Goal: Task Accomplishment & Management: Manage account settings

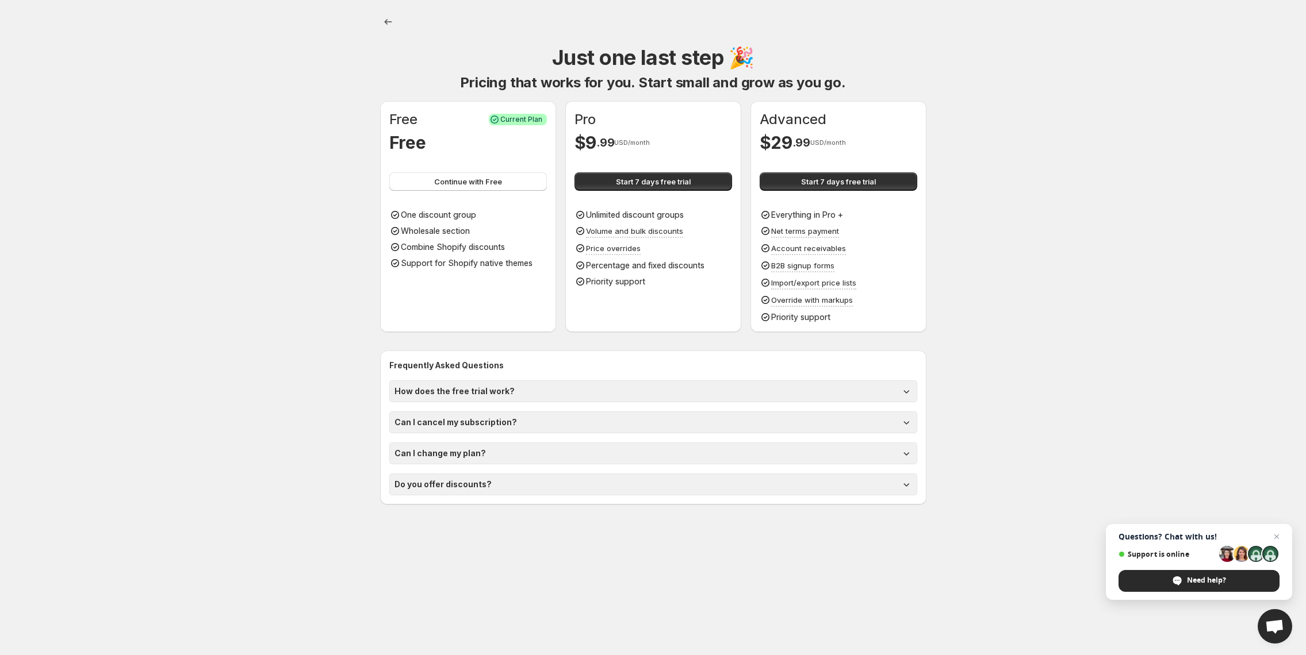
click at [309, 75] on body "Onboarding Just one last step 🎉 Pricing that works for you. Start small and gro…" at bounding box center [653, 327] width 1306 height 655
click at [486, 187] on span "Continue with Free" at bounding box center [468, 181] width 68 height 11
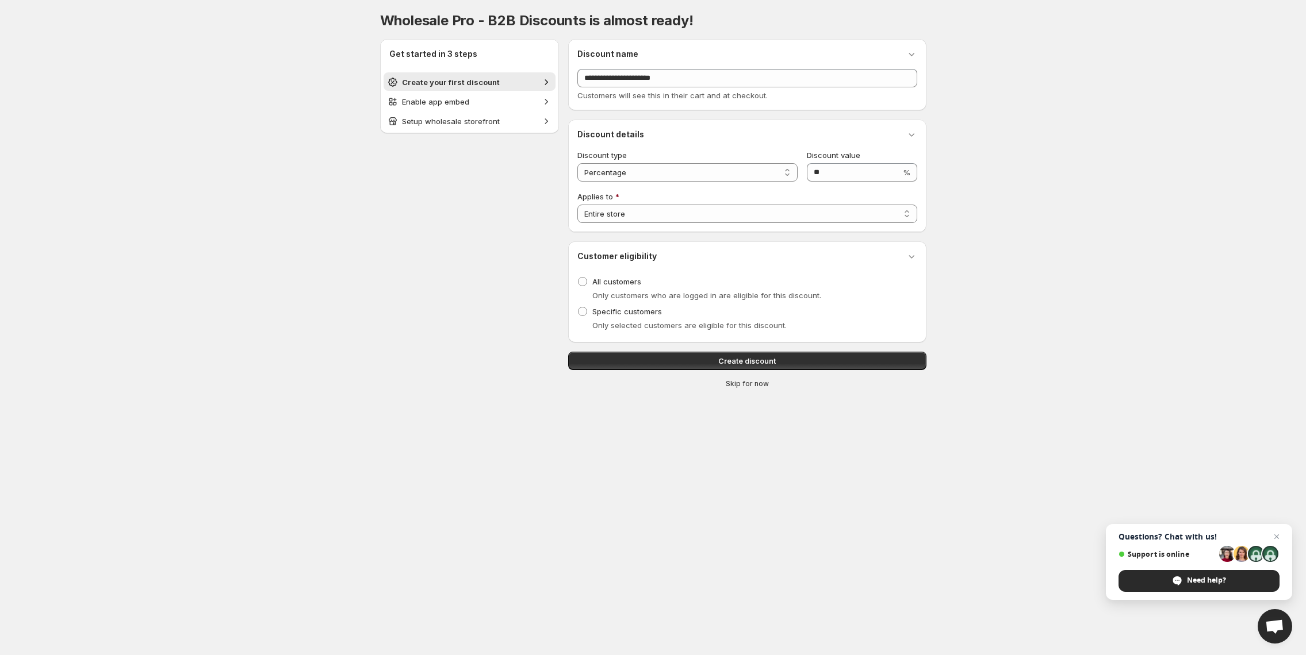
click at [726, 358] on span "Create discount" at bounding box center [746, 360] width 57 height 11
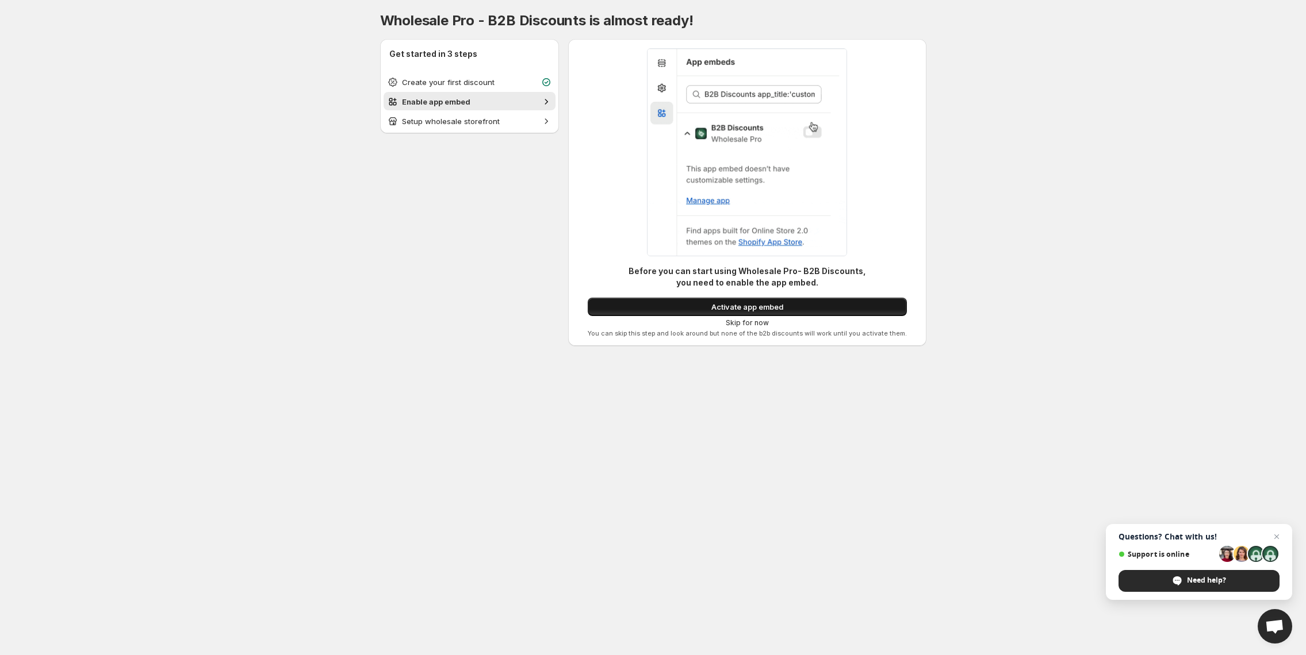
click at [772, 306] on span "Activate app embed" at bounding box center [747, 306] width 72 height 11
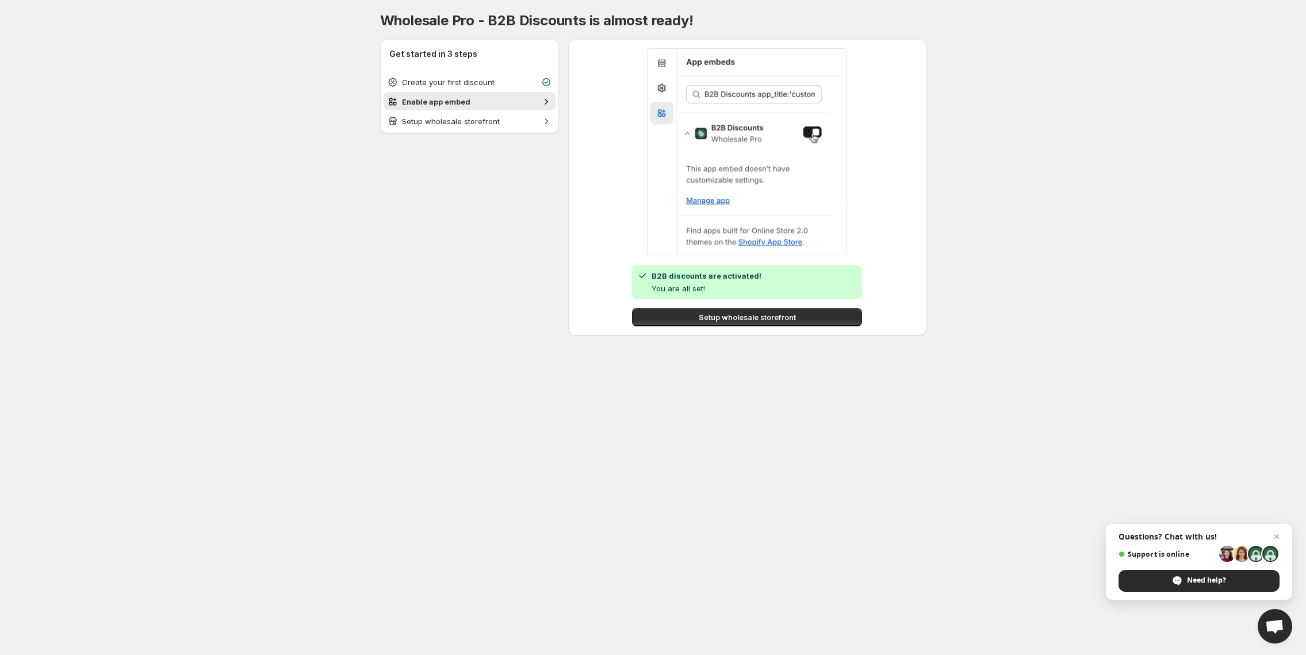
drag, startPoint x: 721, startPoint y: 318, endPoint x: 697, endPoint y: 331, distance: 27.0
click at [722, 318] on span "Setup wholesale storefront" at bounding box center [747, 317] width 97 height 11
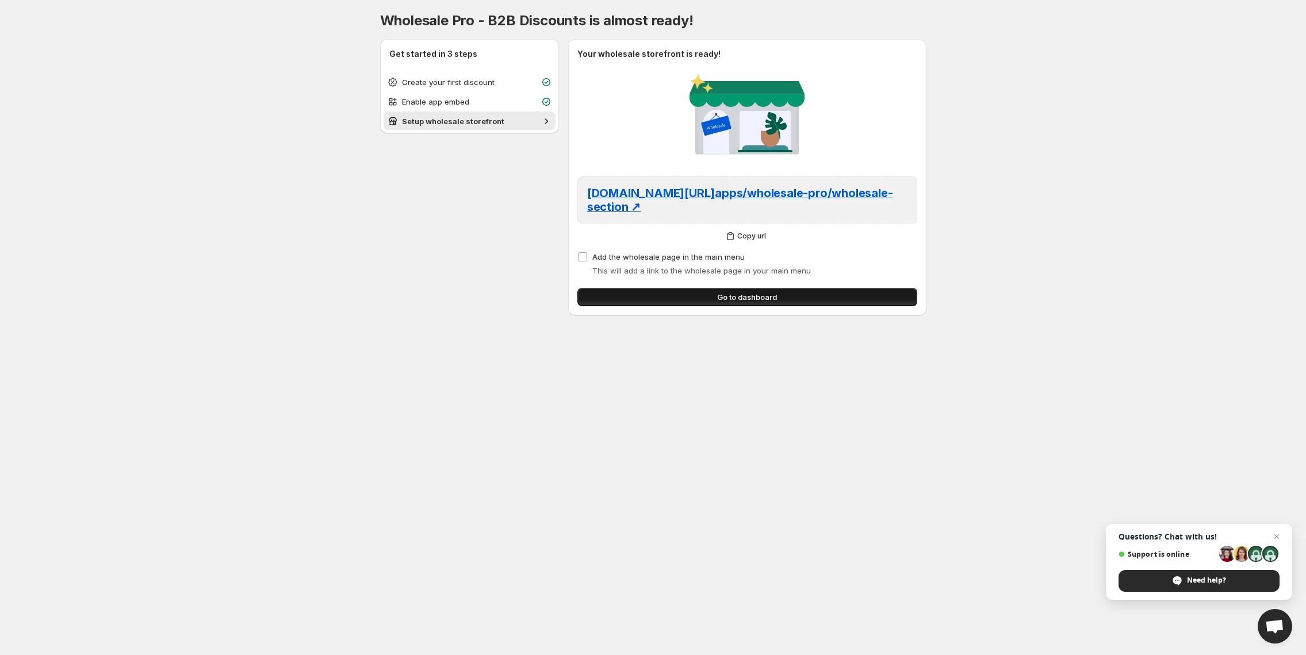
click at [713, 304] on button "Go to dashboard" at bounding box center [747, 297] width 340 height 18
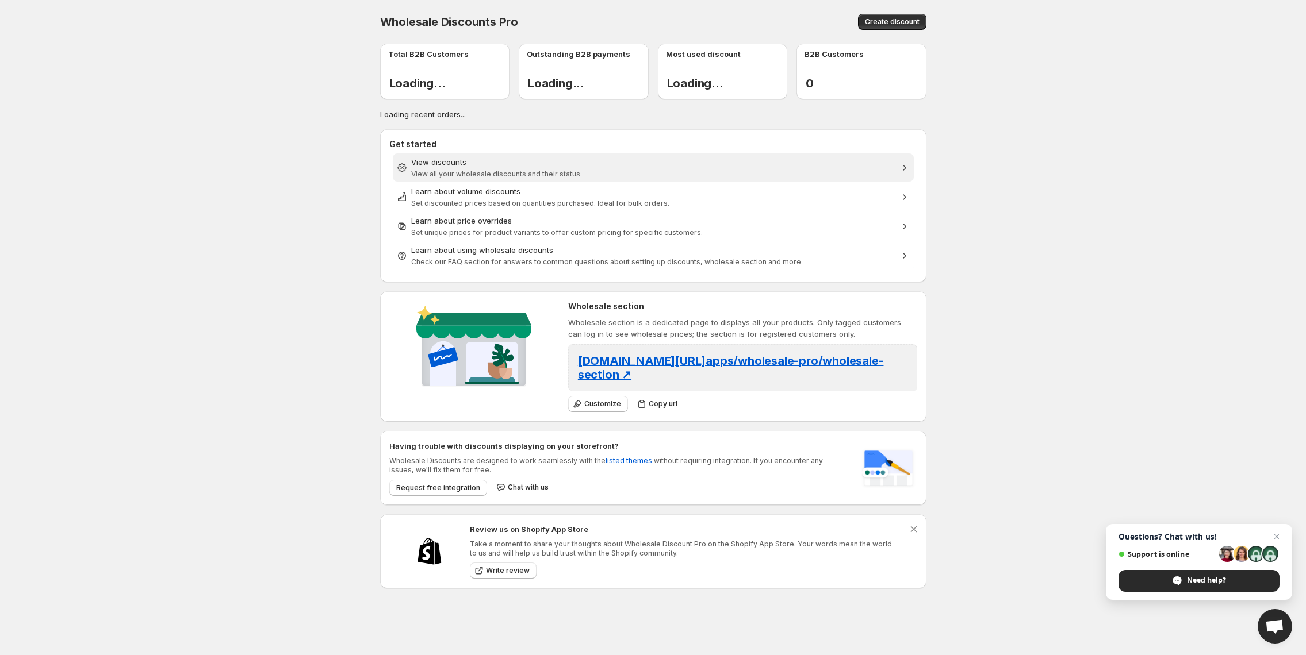
click at [516, 160] on div "View discounts" at bounding box center [653, 161] width 484 height 11
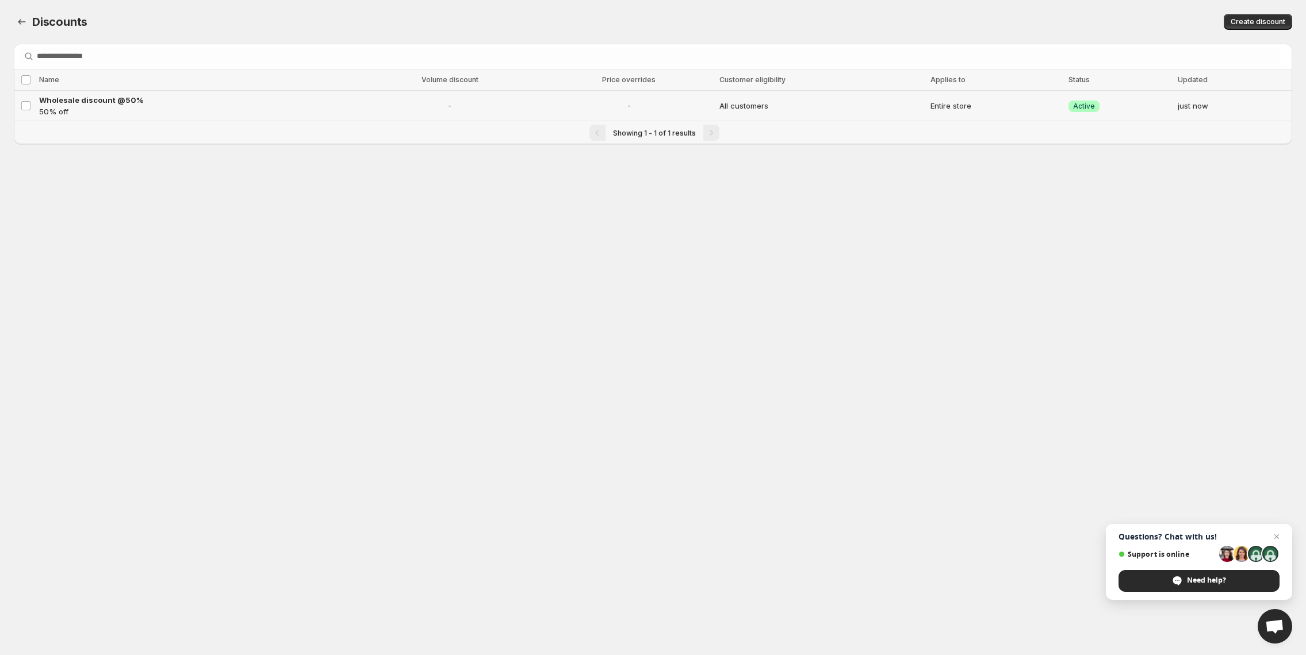
click at [461, 106] on span "-" at bounding box center [449, 105] width 177 height 11
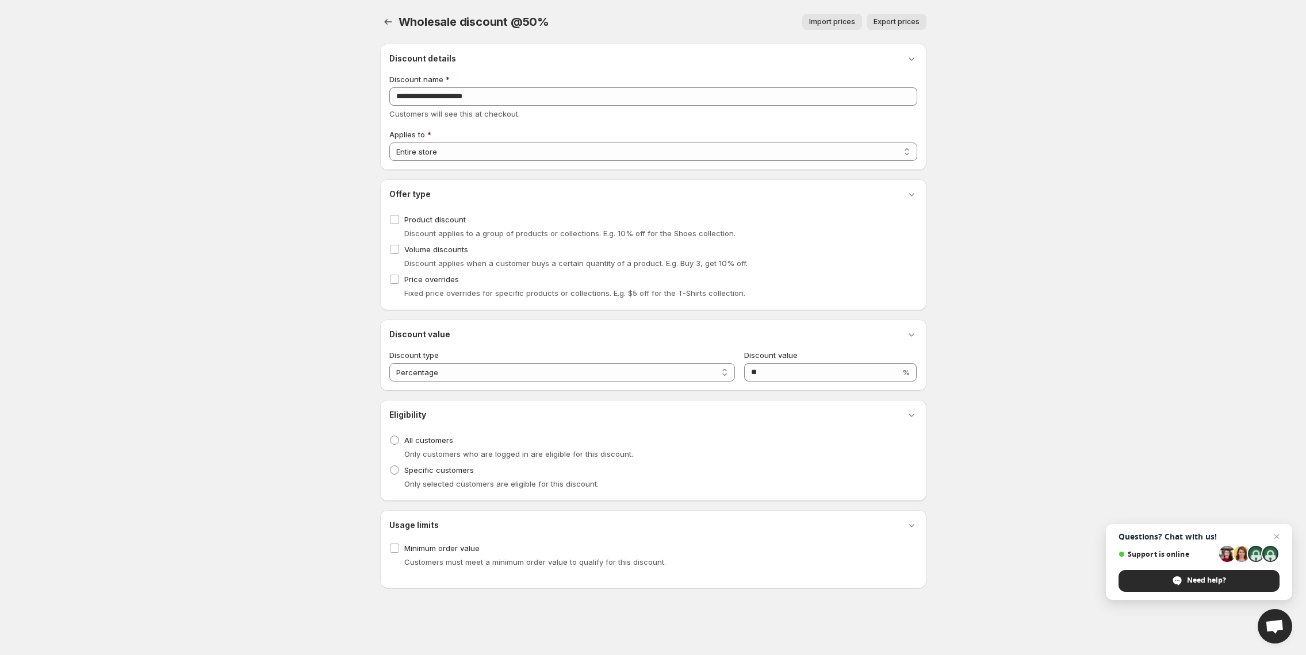
click at [316, 78] on body "Home Discounts B2B Registration Forms Net Terms Account Receivables Manual orde…" at bounding box center [653, 327] width 1306 height 655
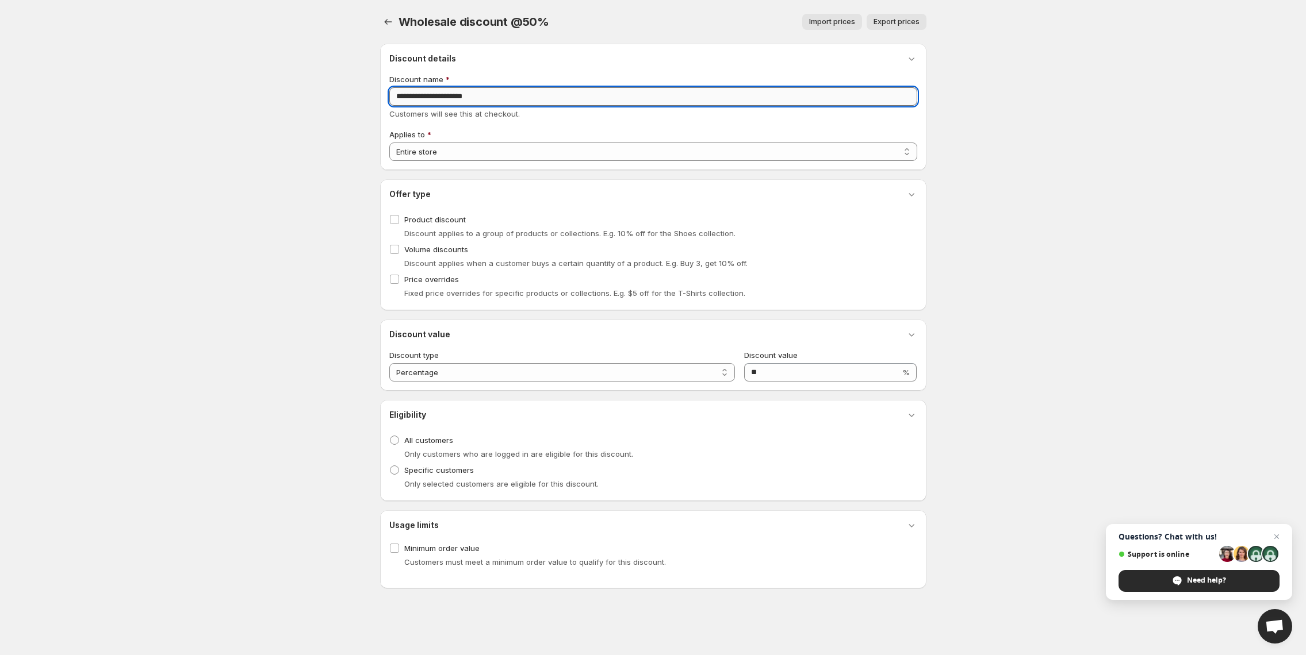
click at [450, 97] on input "**********" at bounding box center [653, 96] width 528 height 18
click at [250, 167] on body "Home Discounts B2B Registration Forms Net Terms Account Receivables Manual orde…" at bounding box center [653, 327] width 1306 height 655
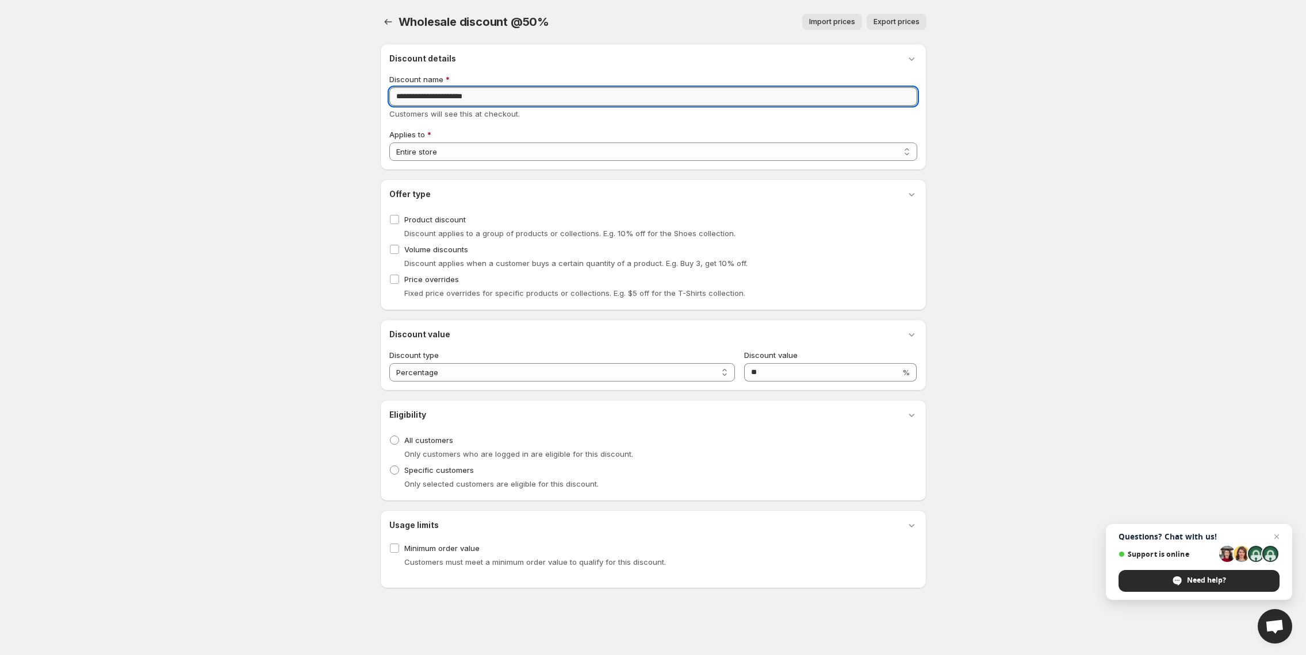
click at [406, 103] on input "**********" at bounding box center [653, 96] width 528 height 18
click at [239, 126] on body "Home Discounts B2B Registration Forms Net Terms Account Receivables Manual orde…" at bounding box center [653, 327] width 1306 height 655
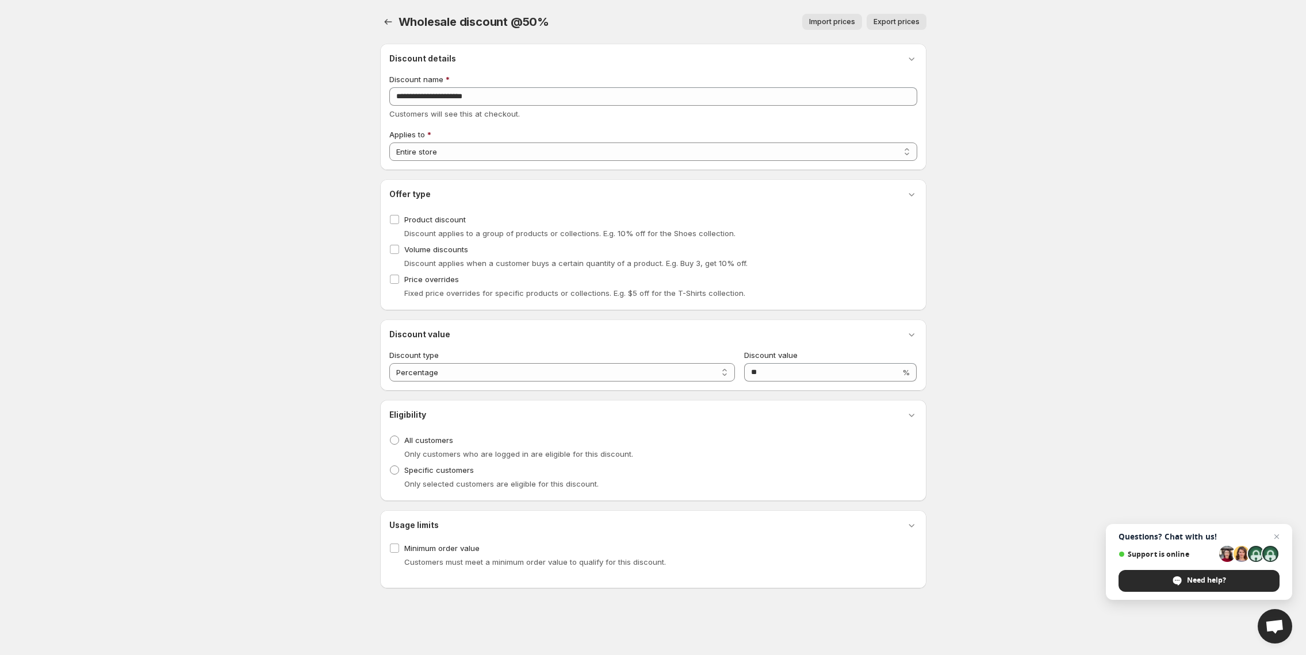
click at [244, 72] on body "Home Discounts B2B Registration Forms Net Terms Account Receivables Manual orde…" at bounding box center [653, 327] width 1306 height 655
click at [233, 16] on body "Home Discounts B2B Registration Forms Net Terms Account Receivables Manual orde…" at bounding box center [653, 327] width 1306 height 655
click at [293, 177] on body "Home Discounts B2B Registration Forms Net Terms Account Receivables Manual orde…" at bounding box center [653, 327] width 1306 height 655
click at [442, 133] on div "Applies to" at bounding box center [653, 134] width 528 height 11
click at [443, 112] on span "Customers will see this at checkout." at bounding box center [454, 113] width 131 height 9
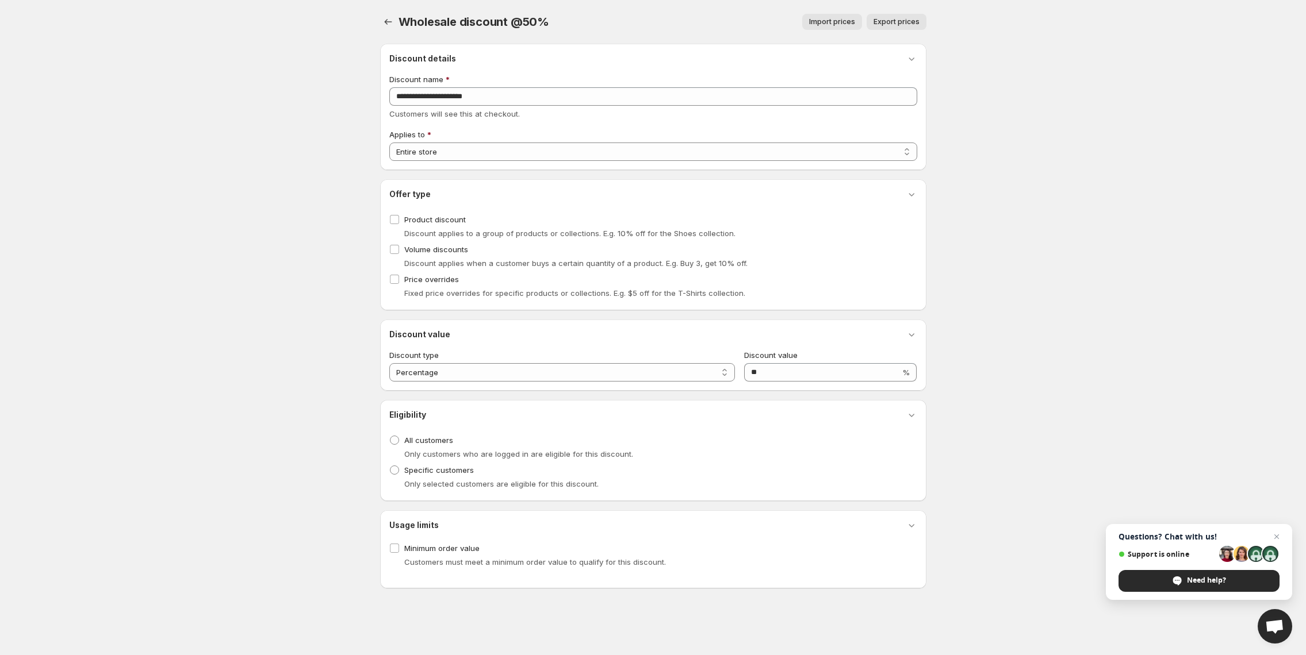
click at [250, 126] on body "Home Discounts B2B Registration Forms Net Terms Account Receivables Manual orde…" at bounding box center [653, 327] width 1306 height 655
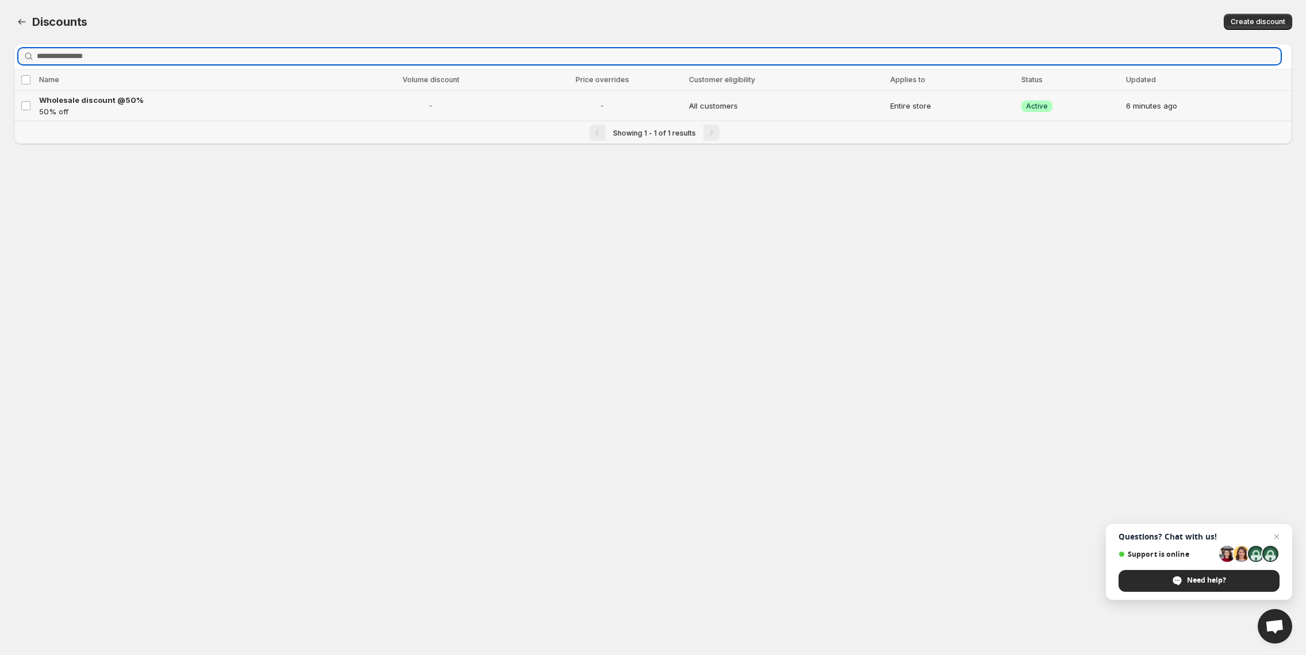
click at [73, 106] on p "50% off" at bounding box center [189, 111] width 301 height 11
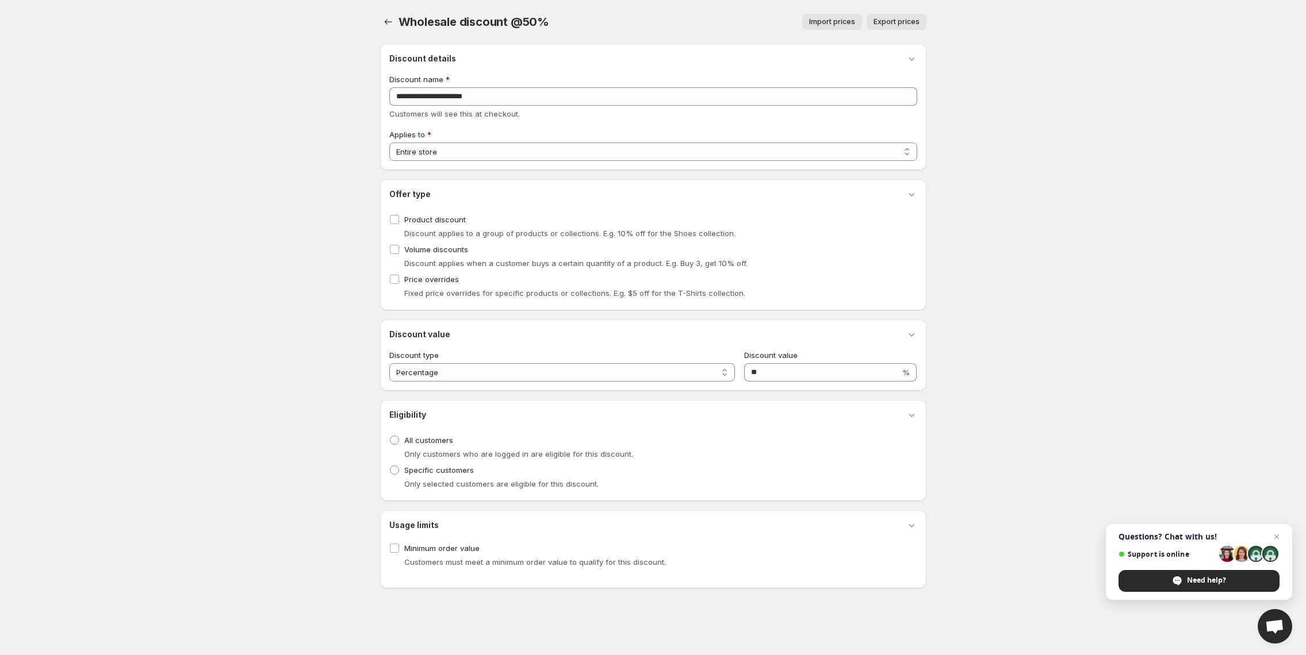
click at [264, 304] on body "Home Discounts B2B Registration Forms Net Terms Account Receivables Manual orde…" at bounding box center [653, 327] width 1306 height 655
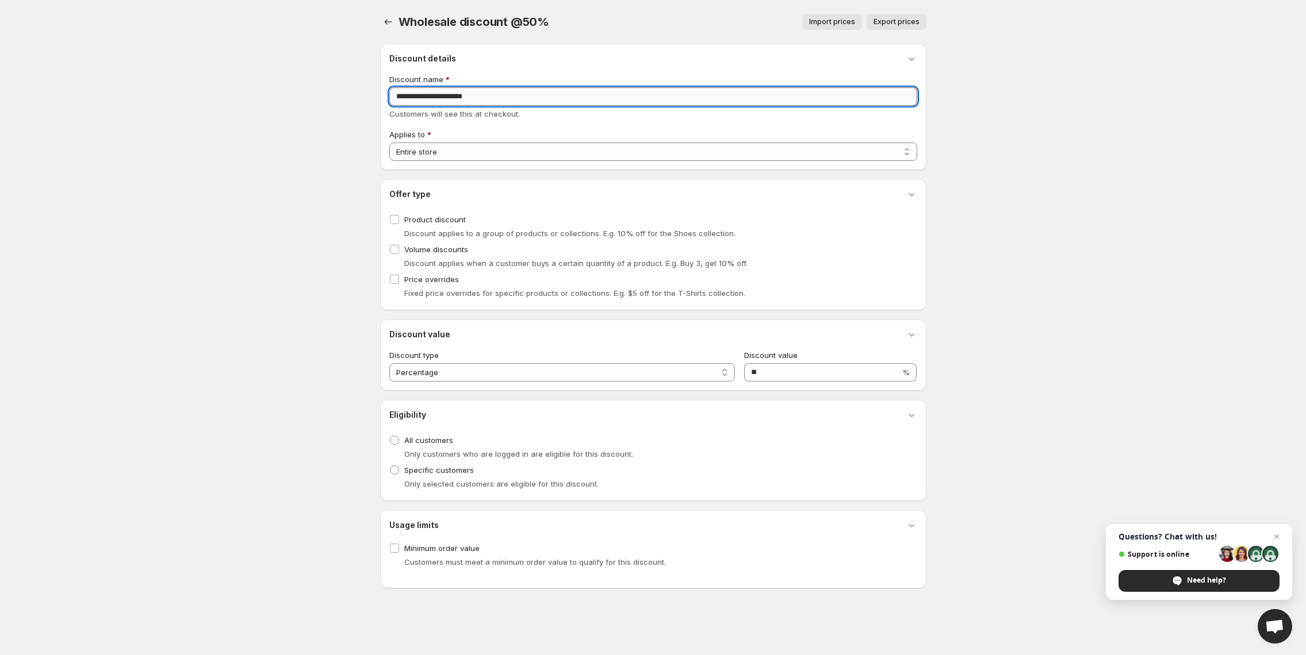
click at [440, 98] on input "**********" at bounding box center [653, 96] width 528 height 18
click at [434, 95] on input "**********" at bounding box center [653, 96] width 528 height 18
click at [240, 113] on body "Home Discounts B2B Registration Forms Net Terms Account Receivables Manual orde…" at bounding box center [653, 327] width 1306 height 655
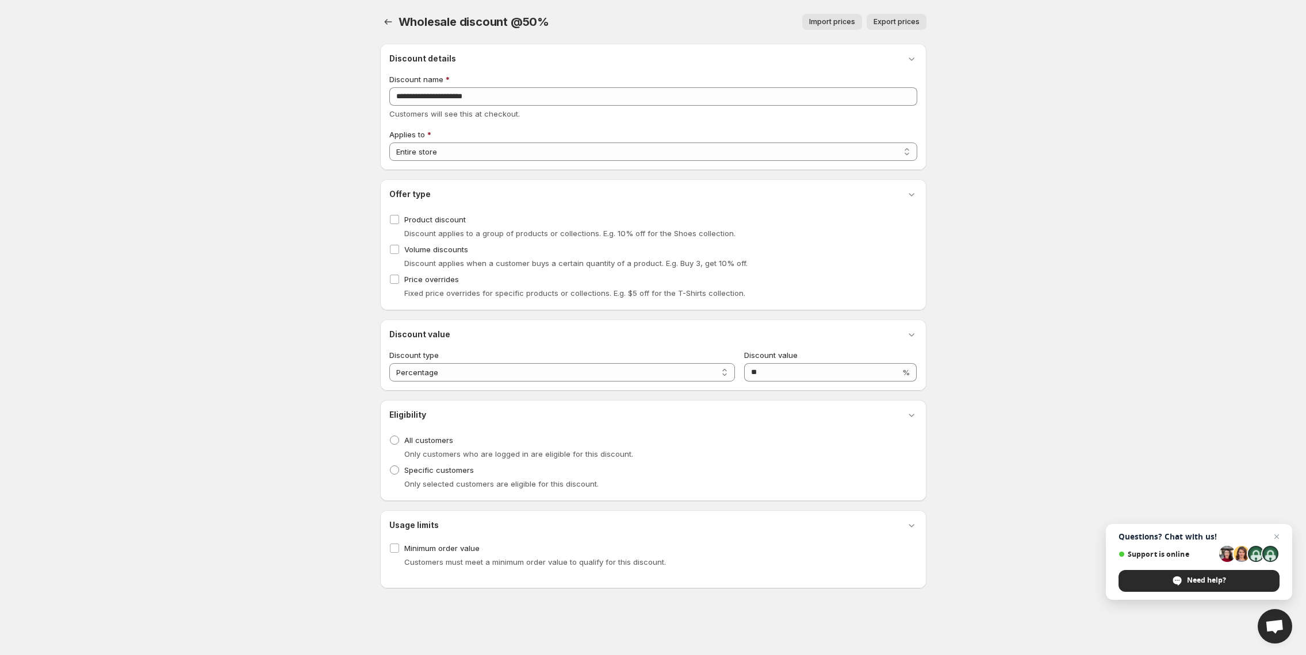
click at [301, 80] on body "Home Discounts B2B Registration Forms Net Terms Account Receivables Manual orde…" at bounding box center [653, 327] width 1306 height 655
click at [288, 101] on body "Home Discounts B2B Registration Forms Net Terms Account Receivables Manual orde…" at bounding box center [653, 327] width 1306 height 655
click at [326, 473] on body "Home Discounts B2B Registration Forms Net Terms Account Receivables Manual orde…" at bounding box center [653, 327] width 1306 height 655
click at [288, 373] on body "Home Discounts B2B Registration Forms Net Terms Account Receivables Manual orde…" at bounding box center [653, 327] width 1306 height 655
drag, startPoint x: 78, startPoint y: 323, endPoint x: 59, endPoint y: 323, distance: 19.0
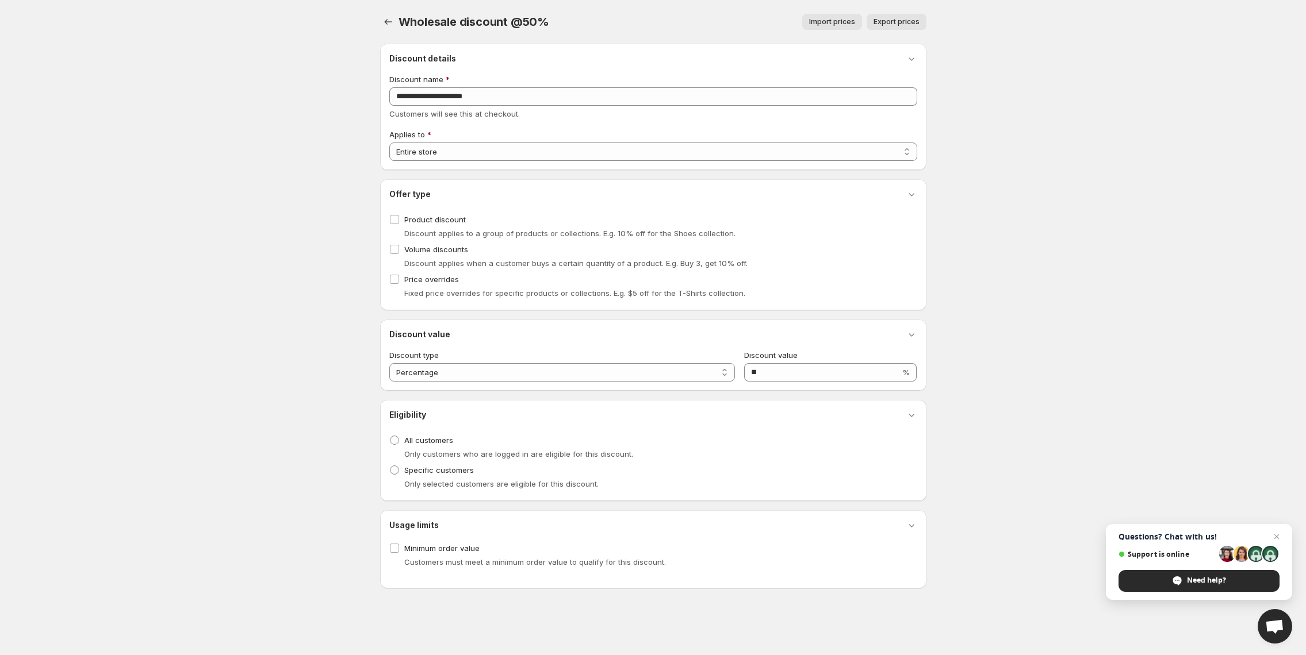
click at [78, 323] on body "Home Discounts B2B Registration Forms Net Terms Account Receivables Manual orde…" at bounding box center [653, 327] width 1306 height 655
click at [29, 285] on body "Home Discounts B2B Registration Forms Net Terms Account Receivables Manual orde…" at bounding box center [653, 327] width 1306 height 655
drag, startPoint x: 45, startPoint y: 329, endPoint x: 6, endPoint y: 335, distance: 38.9
click at [43, 329] on body "Home Discounts B2B Registration Forms Net Terms Account Receivables Manual orde…" at bounding box center [653, 327] width 1306 height 655
click at [41, 323] on body "Home Discounts B2B Registration Forms Net Terms Account Receivables Manual orde…" at bounding box center [653, 327] width 1306 height 655
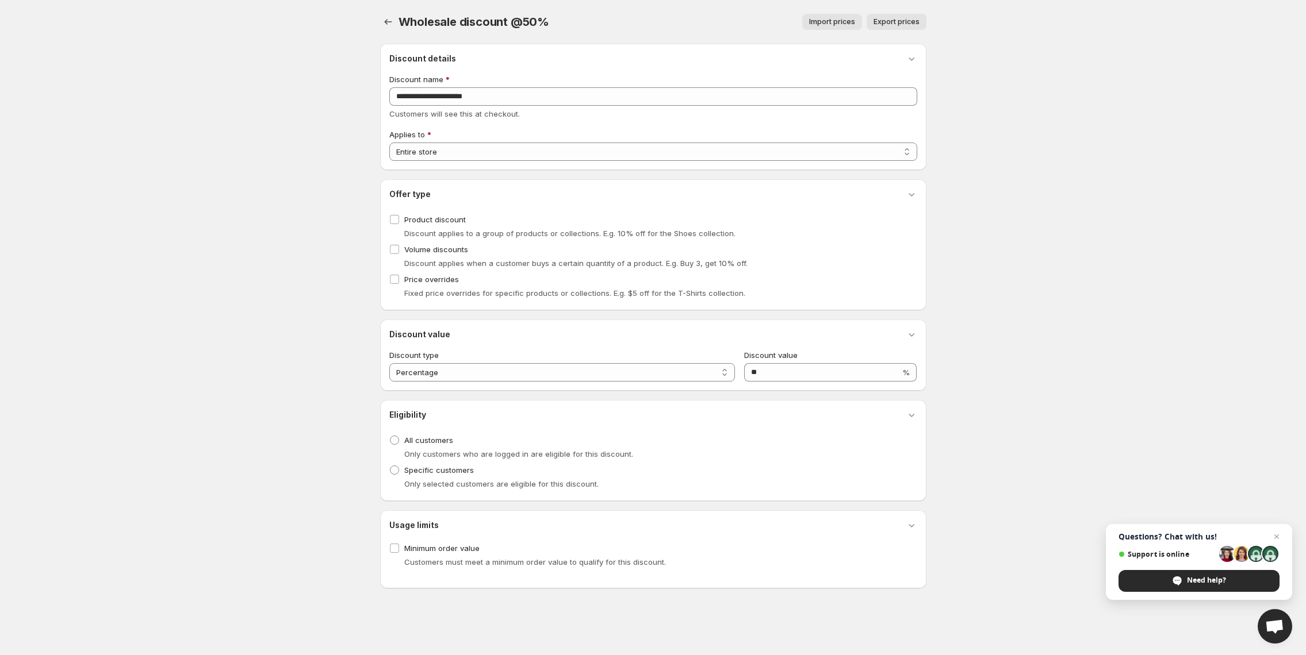
click at [45, 340] on body "Home Discounts B2B Registration Forms Net Terms Account Receivables Manual orde…" at bounding box center [653, 327] width 1306 height 655
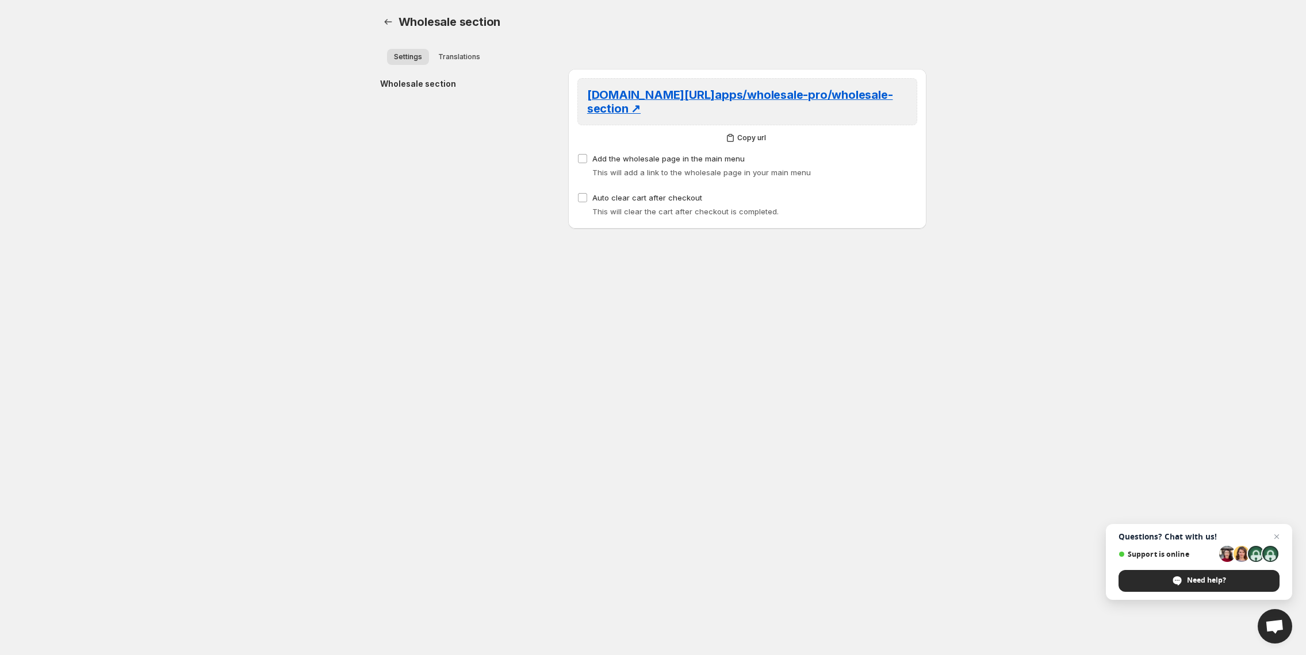
click at [89, 316] on body "Home Discounts B2B Registration Forms Net Terms Account Receivables Manual orde…" at bounding box center [653, 327] width 1306 height 655
click at [104, 302] on body "Home Discounts B2B Registration Forms Net Terms Account Receivables Manual orde…" at bounding box center [653, 327] width 1306 height 655
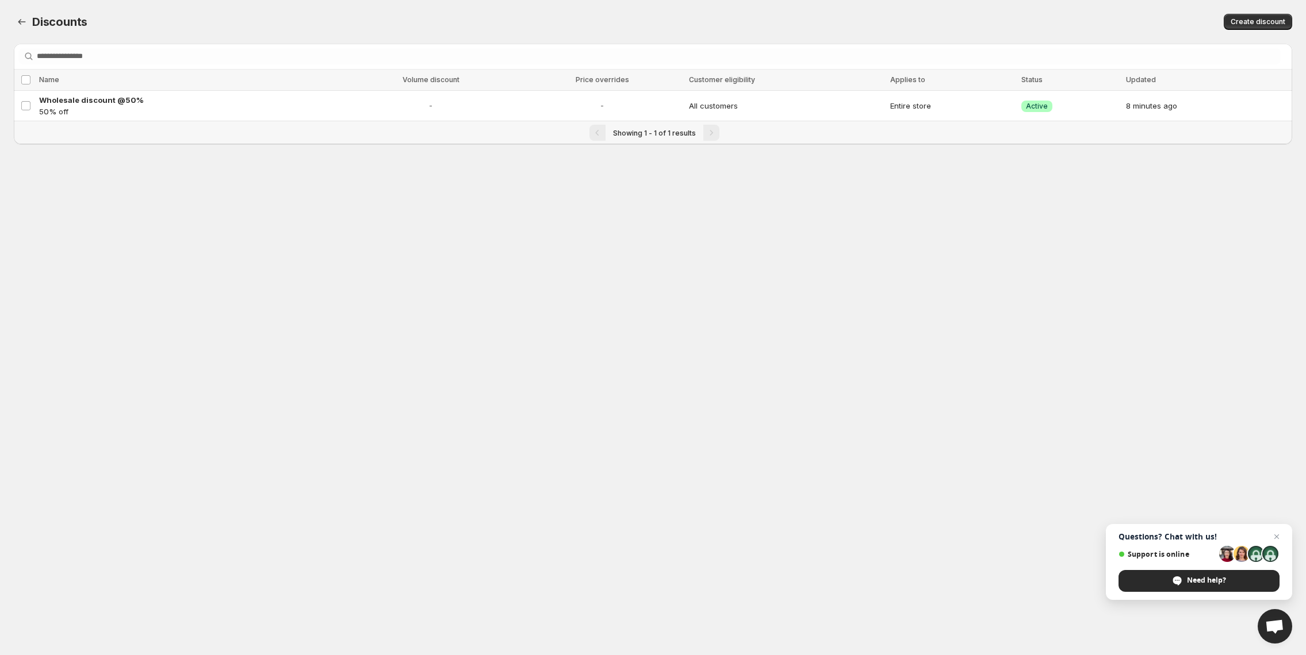
drag, startPoint x: 105, startPoint y: 285, endPoint x: 136, endPoint y: 282, distance: 31.1
click at [106, 285] on body "Home Discounts B2B Registration Forms Net Terms Account Receivables Manual orde…" at bounding box center [653, 327] width 1306 height 655
click at [54, 306] on body "Home Discounts B2B Registration Forms Net Terms Account Receivables Manual orde…" at bounding box center [653, 327] width 1306 height 655
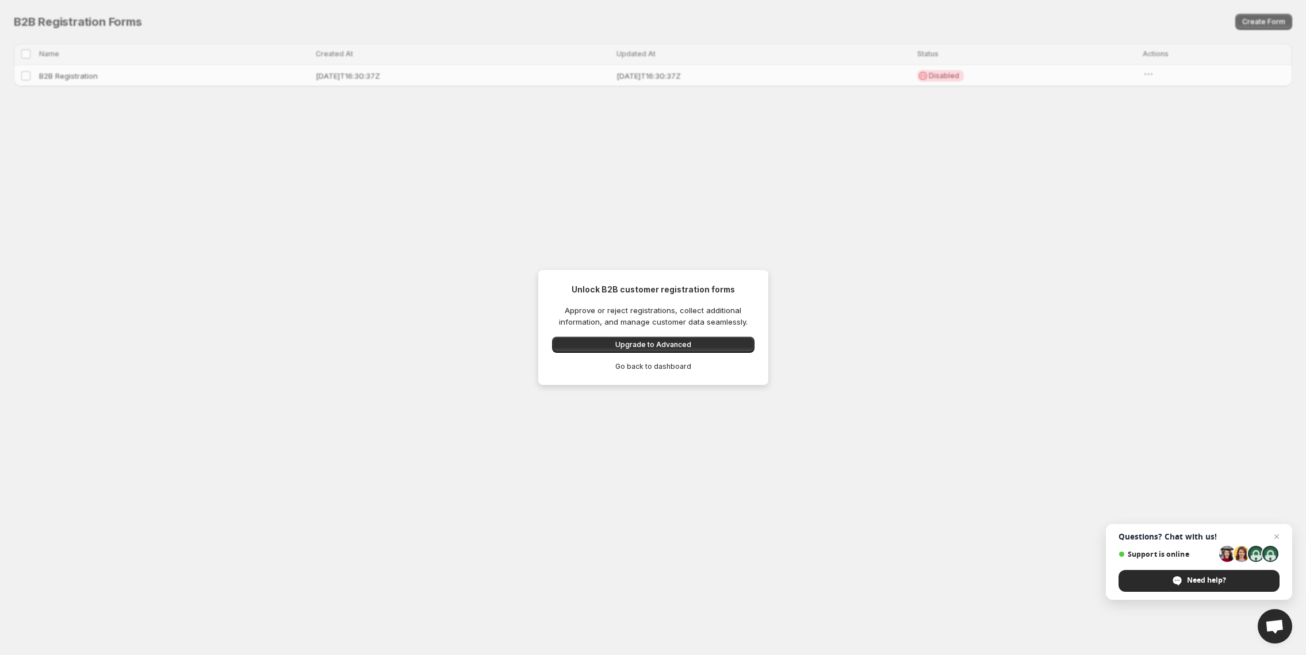
click at [643, 365] on span "Go back to dashboard" at bounding box center [653, 366] width 76 height 9
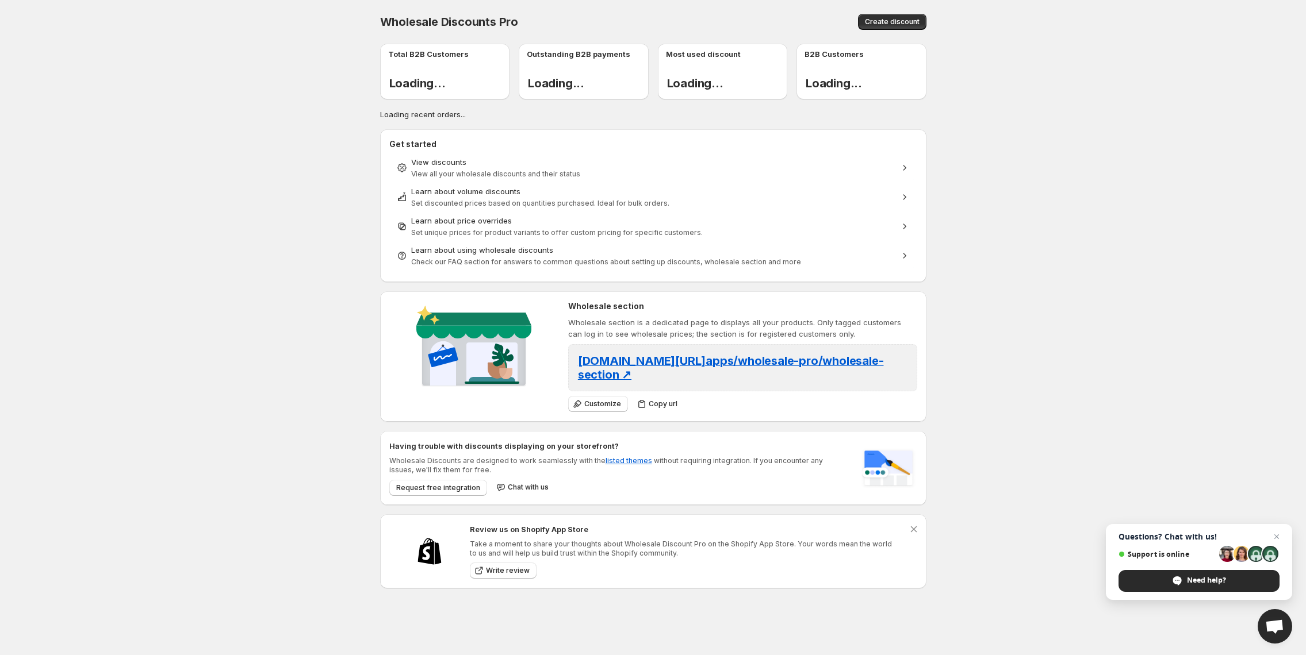
click at [223, 333] on body "Home Discounts B2B Registration Forms Net Terms Account Receivables Manual orde…" at bounding box center [653, 327] width 1306 height 655
click at [52, 268] on body "Home Discounts B2B Registration Forms Net Terms Account Receivables Manual orde…" at bounding box center [653, 327] width 1306 height 655
drag, startPoint x: 1, startPoint y: 292, endPoint x: 73, endPoint y: 310, distance: 74.0
click at [75, 309] on body "Home Discounts B2B Registration Forms Net Terms Account Receivables Manual orde…" at bounding box center [653, 327] width 1306 height 655
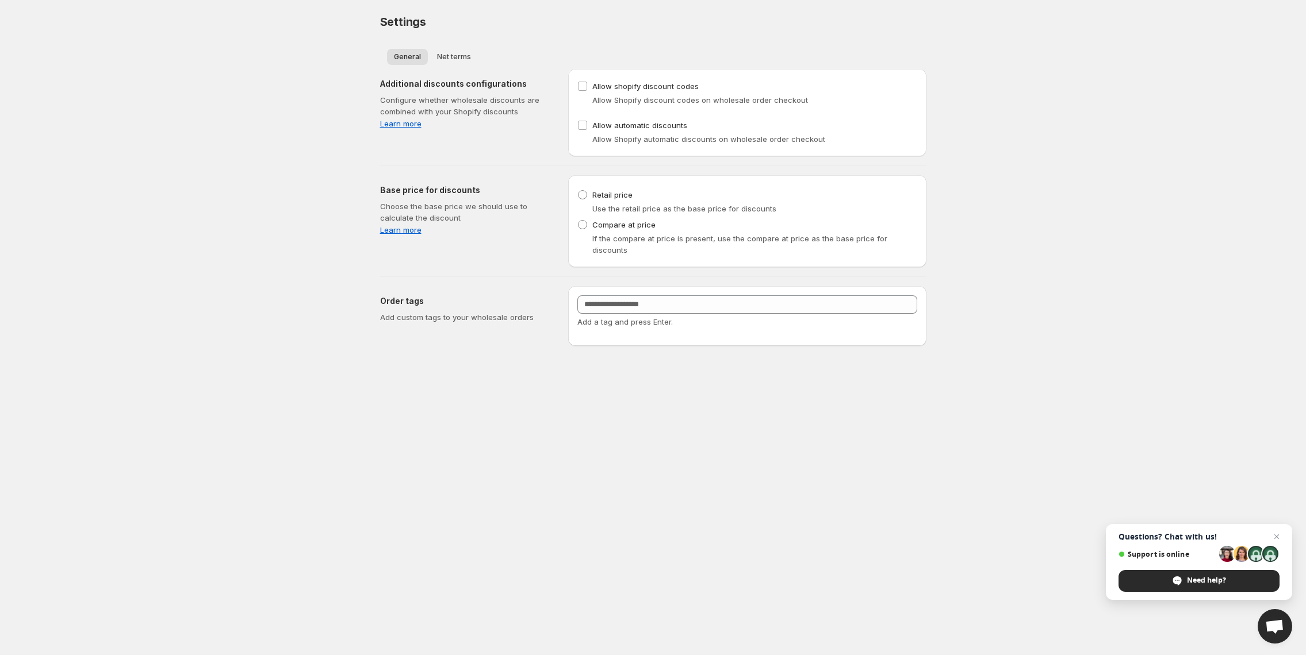
click at [43, 372] on body "Home Discounts B2B Registration Forms Net Terms Account Receivables Manual orde…" at bounding box center [653, 327] width 1306 height 655
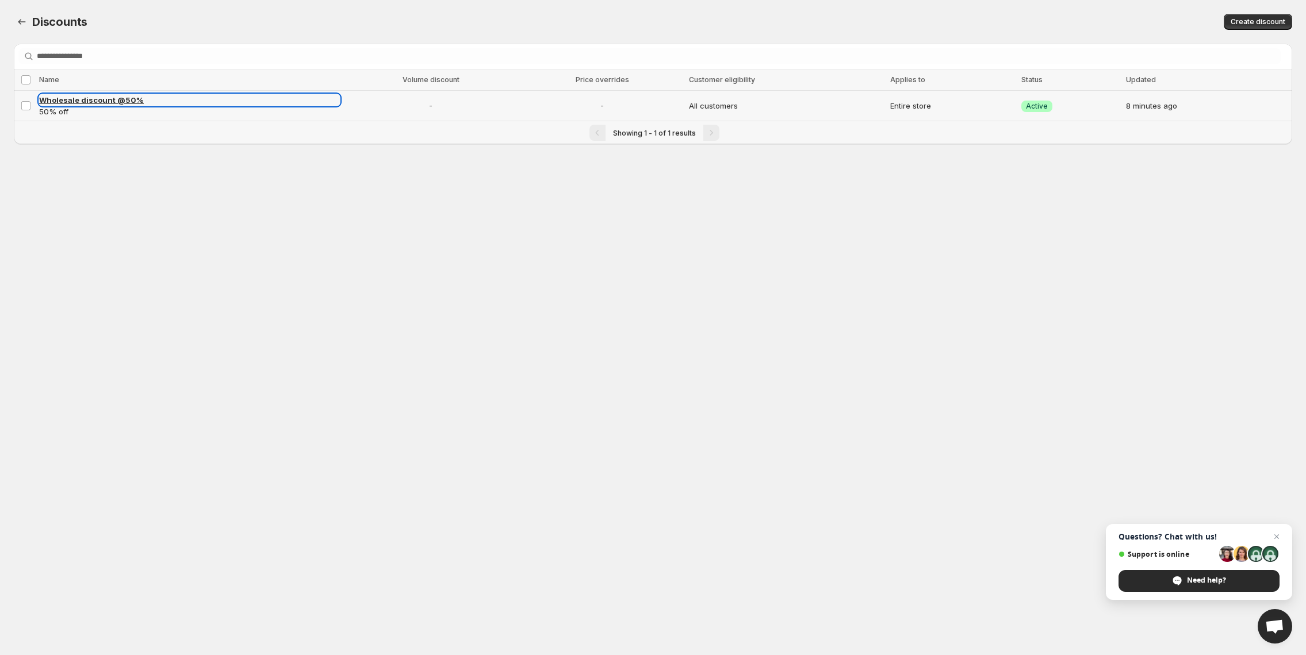
drag, startPoint x: 117, startPoint y: 105, endPoint x: 122, endPoint y: 110, distance: 7.4
click at [117, 105] on link "Wholesale discount @50%" at bounding box center [189, 99] width 301 height 11
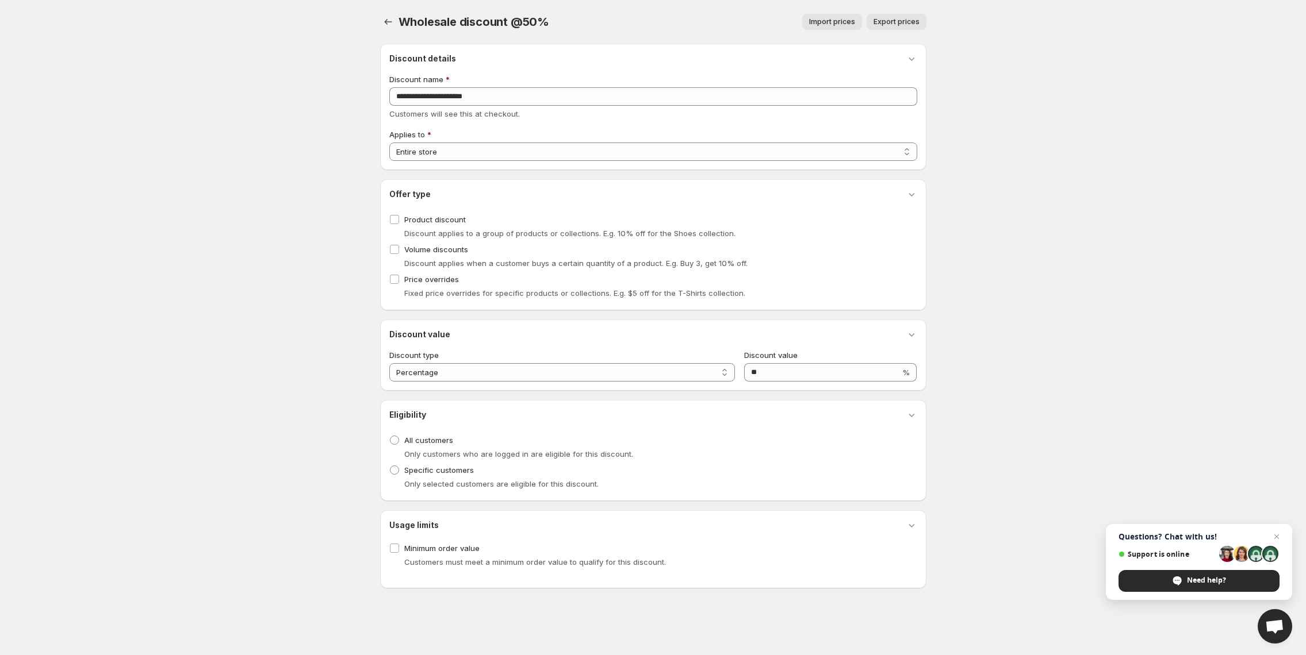
drag, startPoint x: 162, startPoint y: 274, endPoint x: 168, endPoint y: 269, distance: 8.2
click at [162, 274] on body "Home Discounts B2B Registration Forms Net Terms Account Receivables Manual orde…" at bounding box center [653, 327] width 1306 height 655
click at [227, 129] on body "Home Discounts B2B Registration Forms Net Terms Account Receivables Manual orde…" at bounding box center [653, 327] width 1306 height 655
click at [224, 247] on body "Home Discounts B2B Registration Forms Net Terms Account Receivables Manual orde…" at bounding box center [653, 327] width 1306 height 655
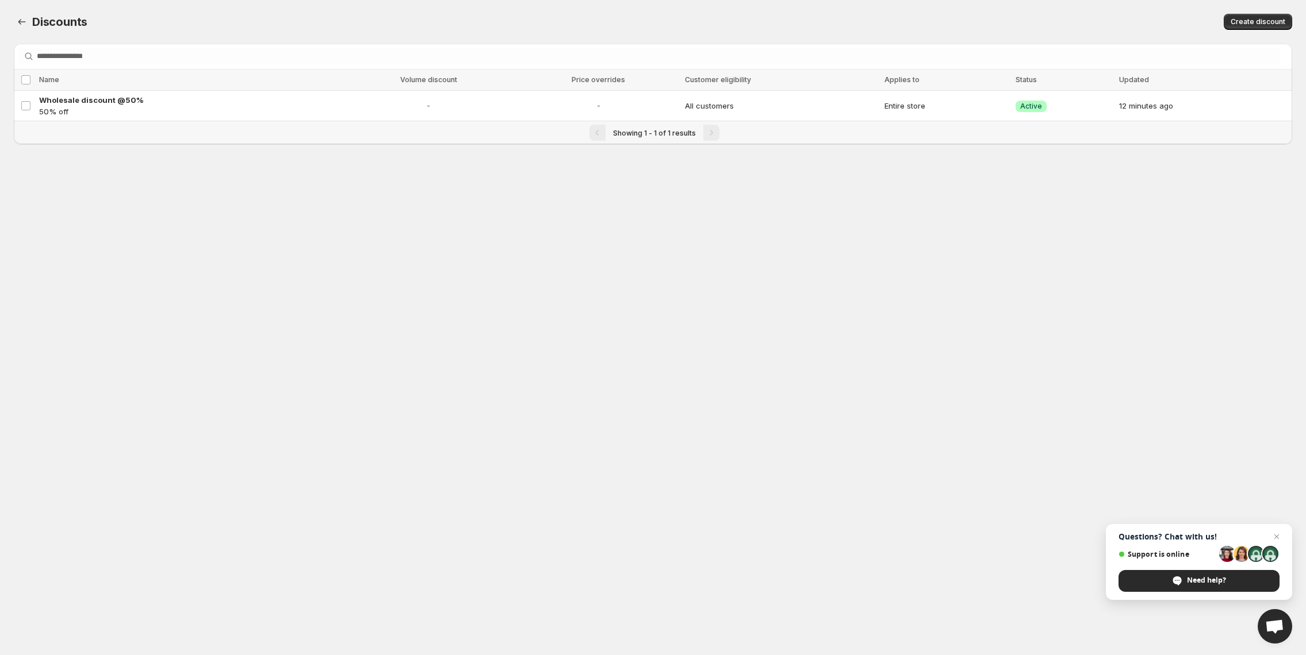
drag, startPoint x: 319, startPoint y: 324, endPoint x: 327, endPoint y: 320, distance: 9.3
click at [319, 324] on body "Home Discounts B2B Registration Forms Net Terms Account Receivables Manual orde…" at bounding box center [653, 327] width 1306 height 655
click at [205, 160] on body "Home Discounts B2B Registration Forms Net Terms Account Receivables Manual orde…" at bounding box center [653, 327] width 1306 height 655
click at [124, 250] on body "Home Discounts B2B Registration Forms Net Terms Account Receivables Manual orde…" at bounding box center [653, 327] width 1306 height 655
click at [239, 161] on body "Home Discounts B2B Registration Forms Net Terms Account Receivables Manual orde…" at bounding box center [653, 327] width 1306 height 655
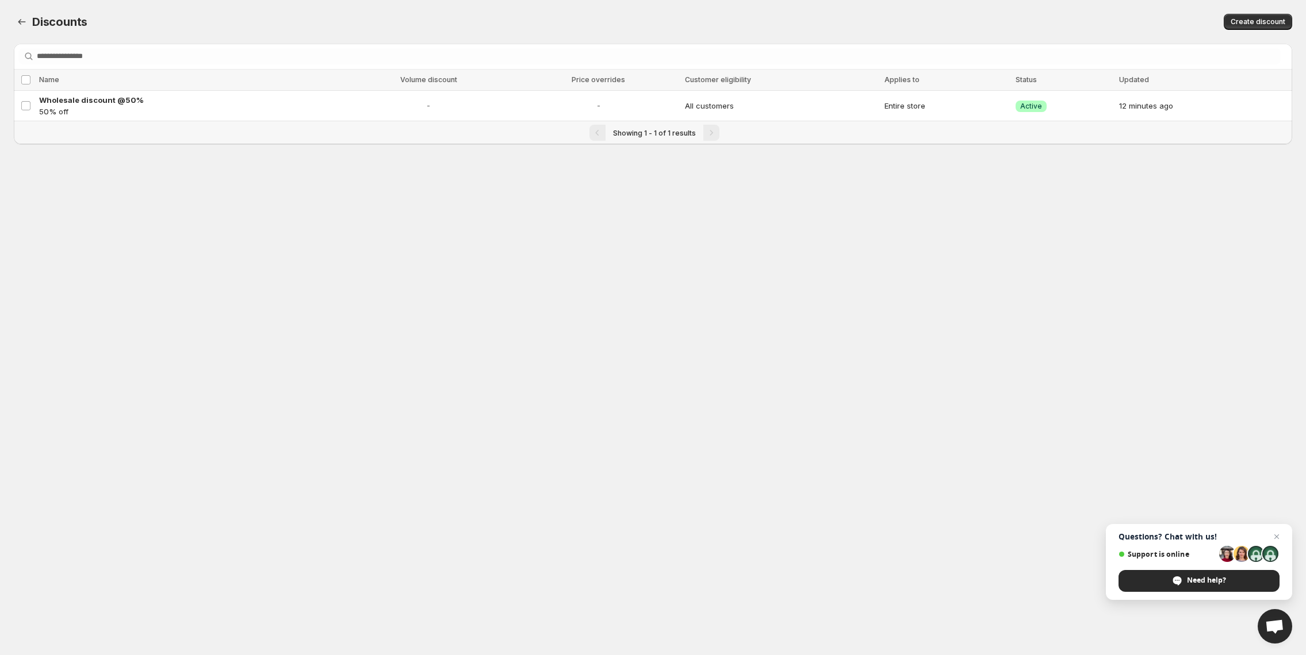
click at [135, 260] on body "Home Discounts B2B Registration Forms Net Terms Account Receivables Manual orde…" at bounding box center [653, 327] width 1306 height 655
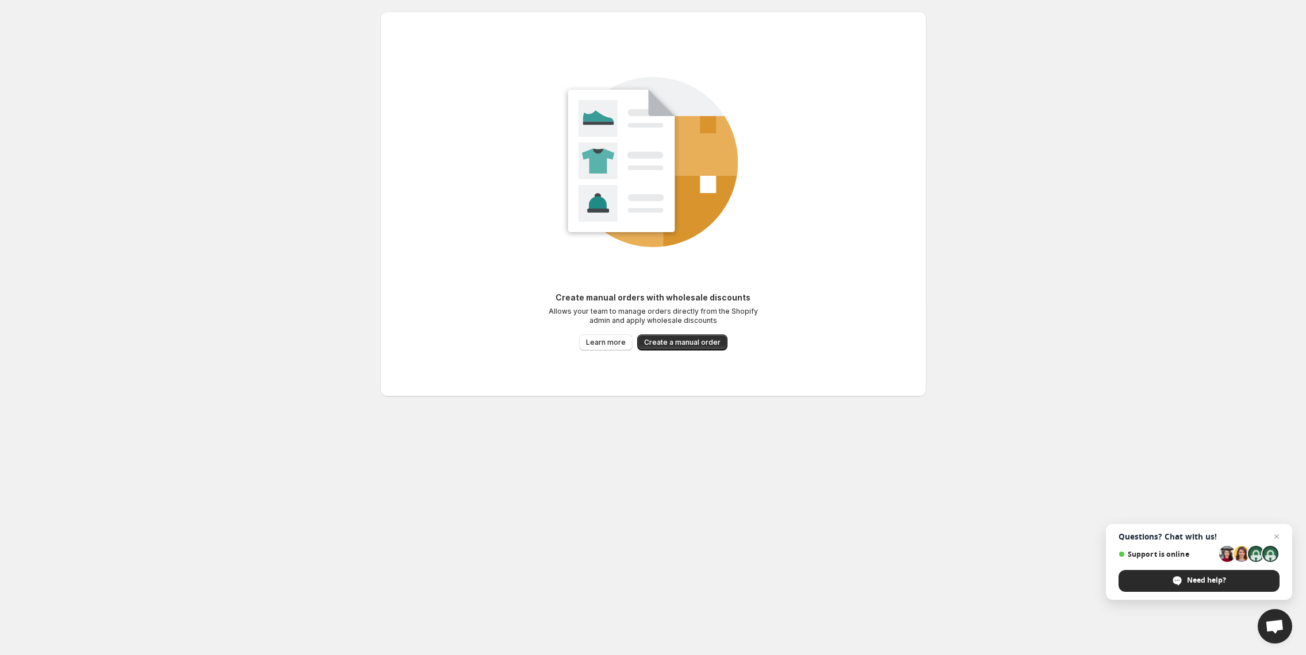
click at [223, 320] on body "Home Discounts B2B Registration Forms Net Terms Account Receivables Manual orde…" at bounding box center [653, 327] width 1306 height 655
click at [202, 342] on body "Home Discounts B2B Registration Forms Net Terms Account Receivables Manual orde…" at bounding box center [653, 327] width 1306 height 655
click at [991, 156] on body "Home Discounts B2B Registration Forms Net Terms Account Receivables Manual orde…" at bounding box center [653, 327] width 1306 height 655
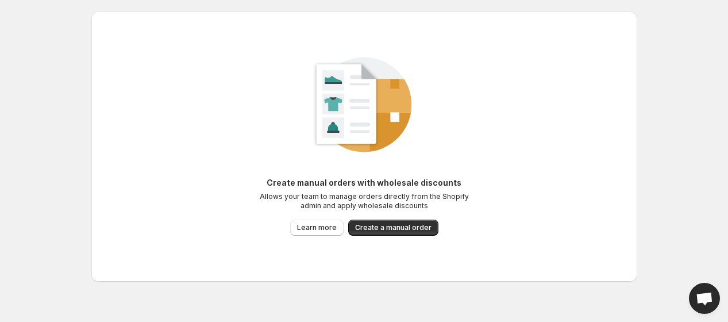
click at [674, 76] on body "Home Discounts B2B Registration Forms Net Terms Account Receivables Manual orde…" at bounding box center [364, 161] width 728 height 322
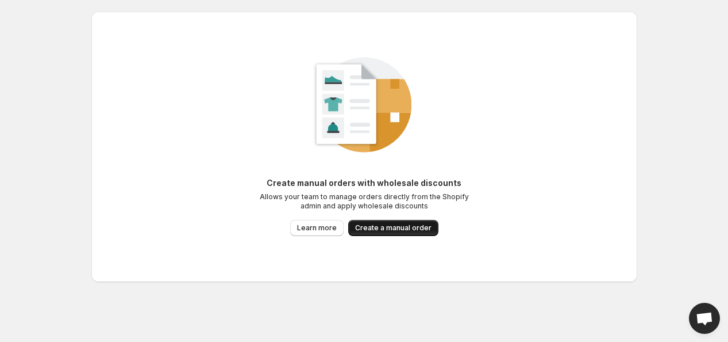
click at [363, 223] on button "Create a manual order" at bounding box center [393, 228] width 90 height 16
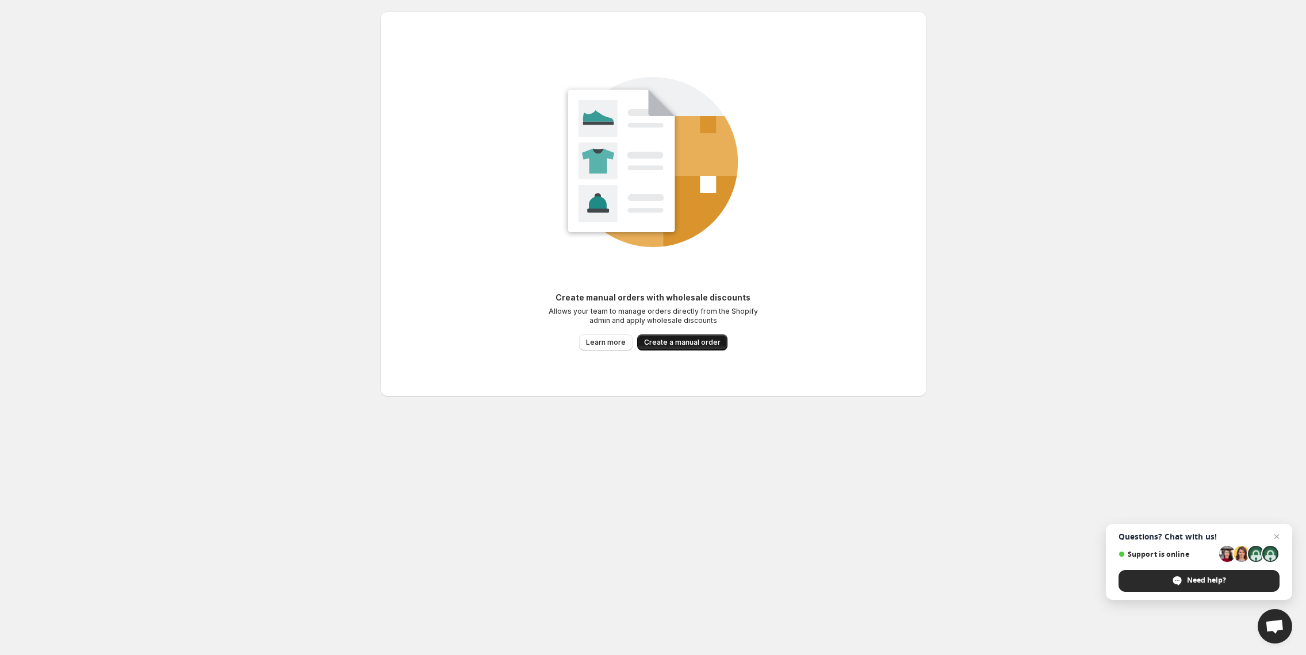
click at [690, 343] on span "Create a manual order" at bounding box center [682, 342] width 76 height 9
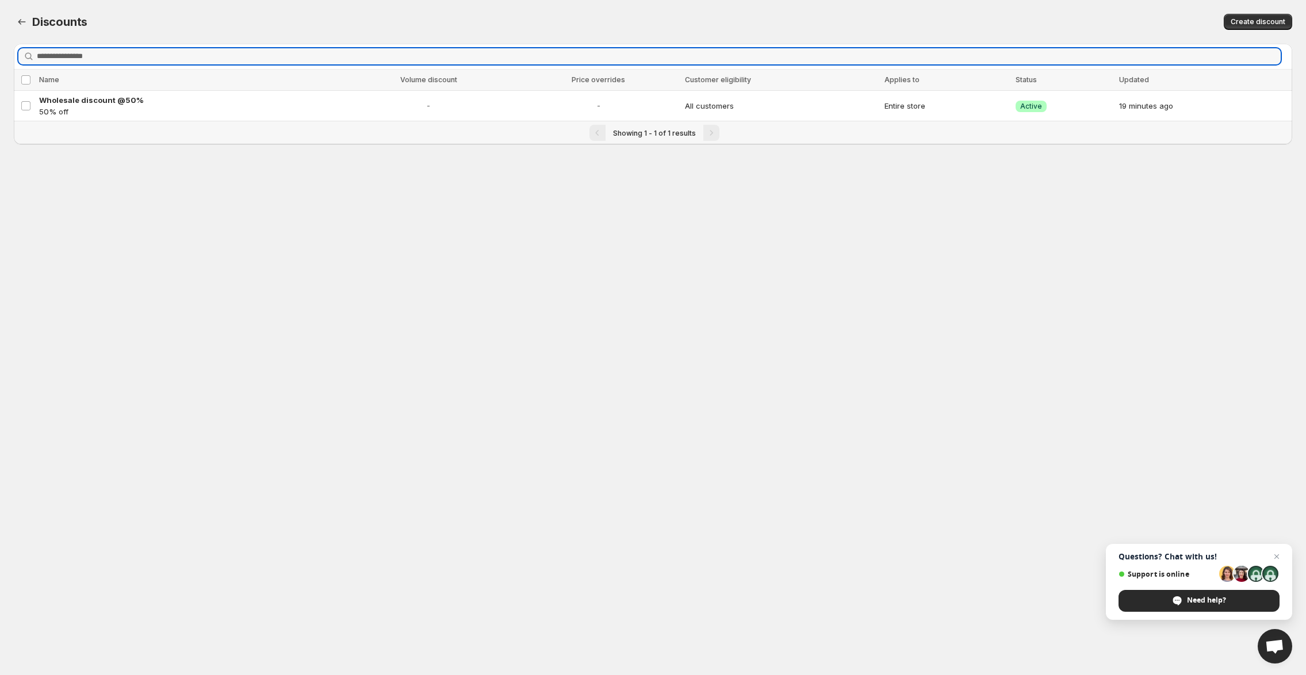
drag, startPoint x: 229, startPoint y: 252, endPoint x: 345, endPoint y: 271, distance: 117.7
click at [229, 252] on body "Home Discounts B2B Registration Forms Net Terms Account Receivables Manual orde…" at bounding box center [653, 337] width 1306 height 675
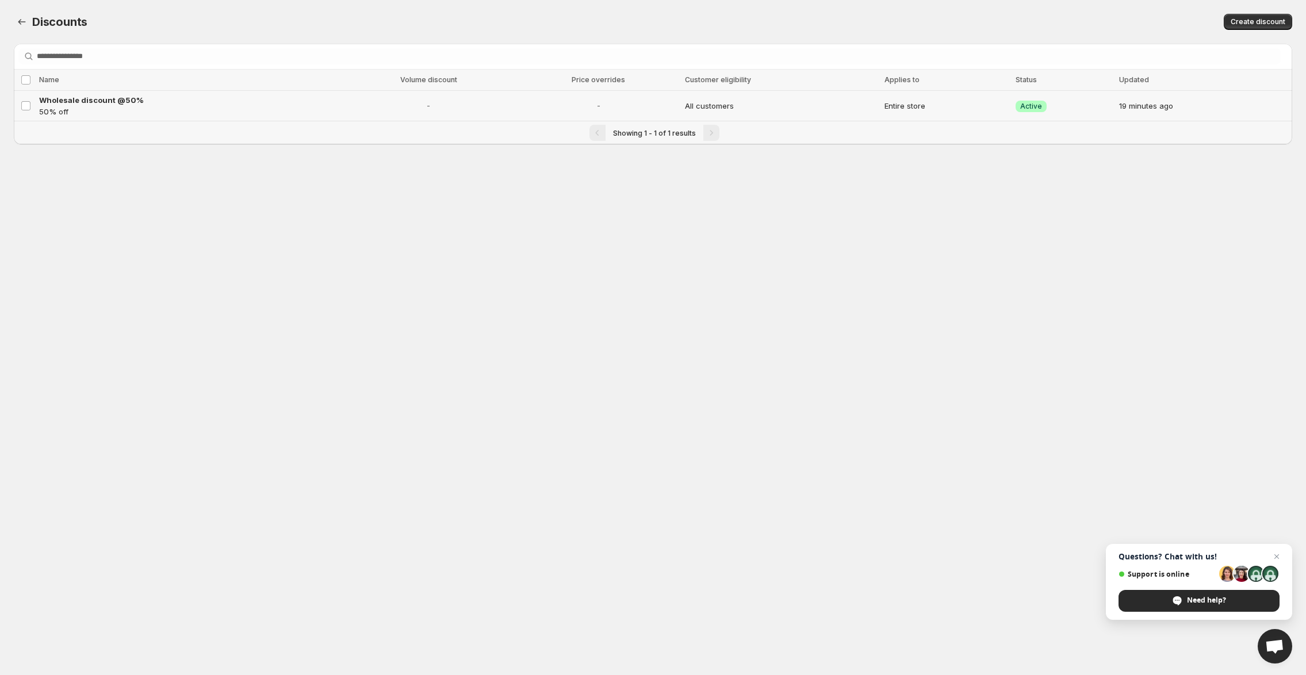
click at [205, 108] on p "50% off" at bounding box center [188, 111] width 298 height 11
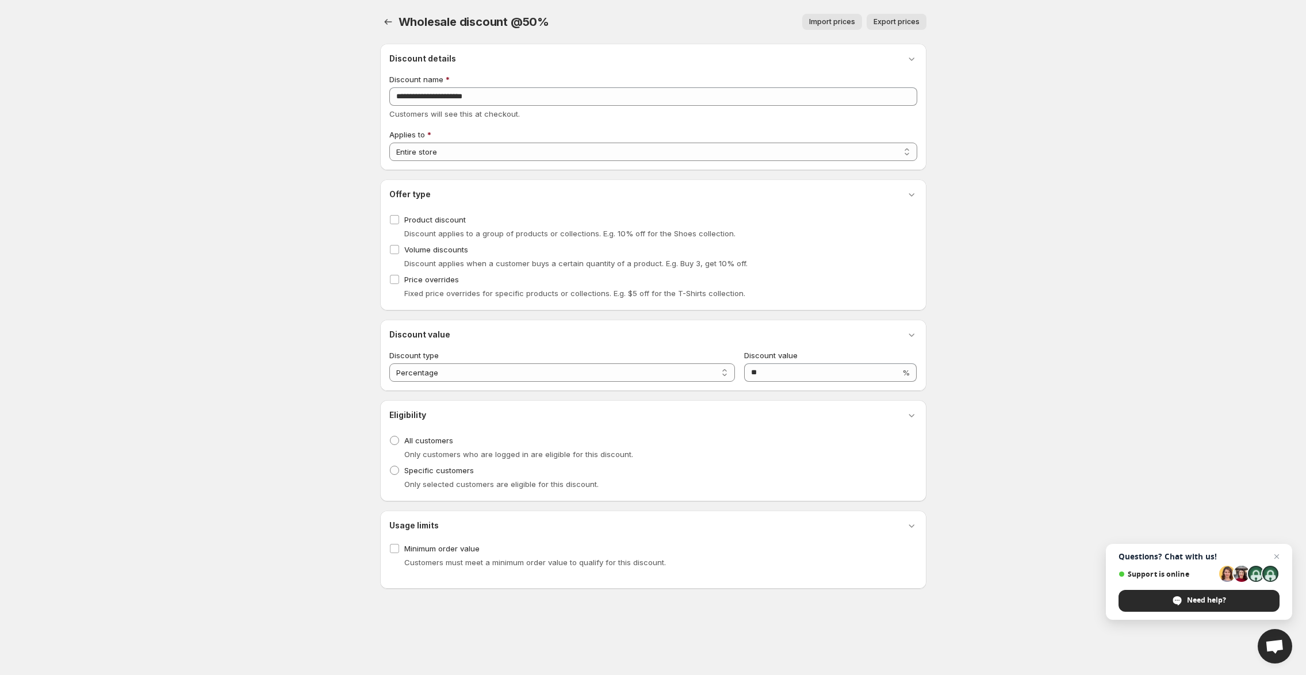
click at [236, 421] on body "Home Discounts B2B Registration Forms Net Terms Account Receivables Manual orde…" at bounding box center [653, 337] width 1306 height 675
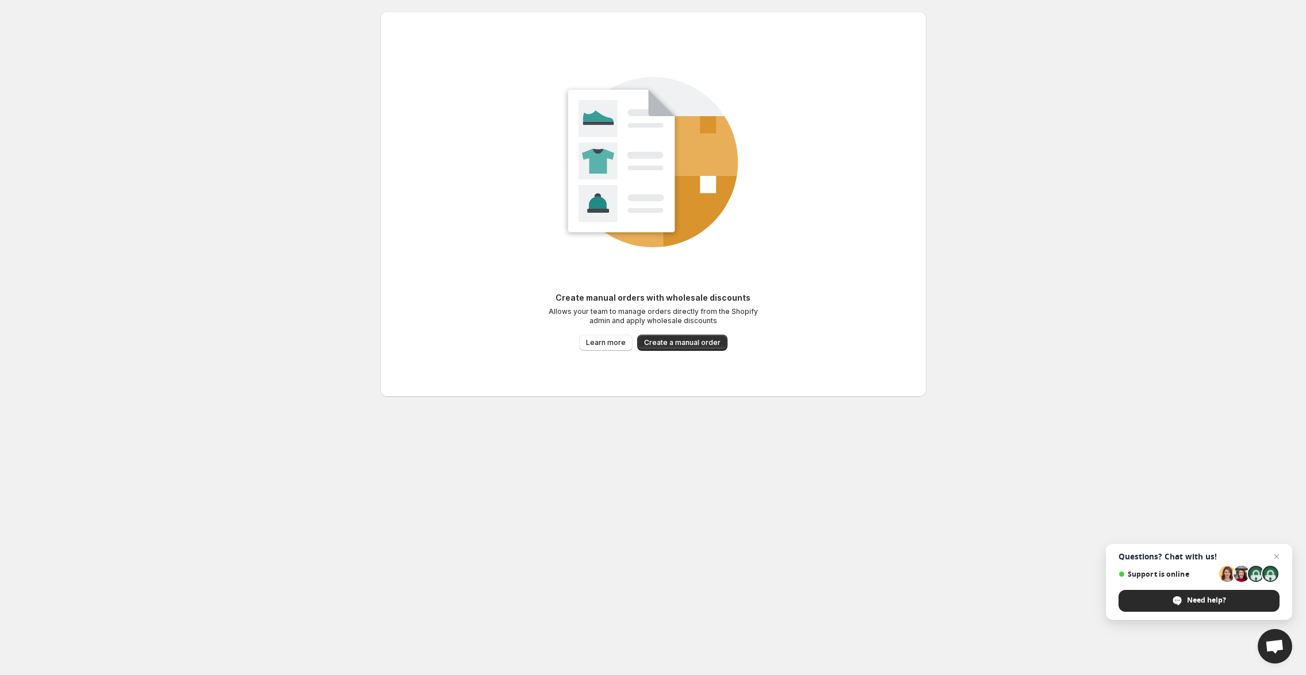
click at [166, 283] on body "Home Discounts B2B Registration Forms Net Terms Account Receivables Manual orde…" at bounding box center [653, 337] width 1306 height 675
click at [1125, 138] on body "Home Discounts B2B Registration Forms Net Terms Account Receivables Manual orde…" at bounding box center [653, 337] width 1306 height 675
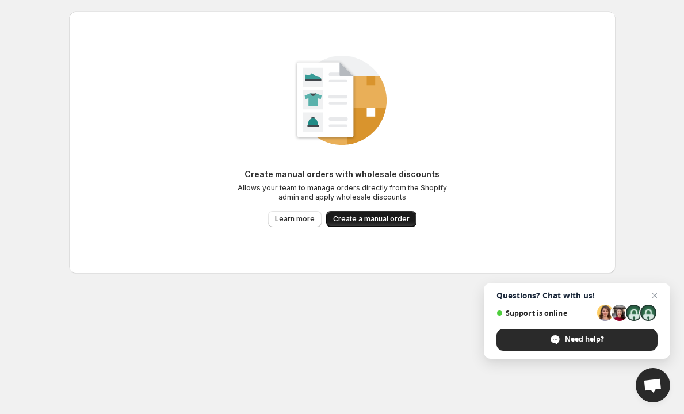
click at [391, 217] on span "Create a manual order" at bounding box center [371, 218] width 76 height 9
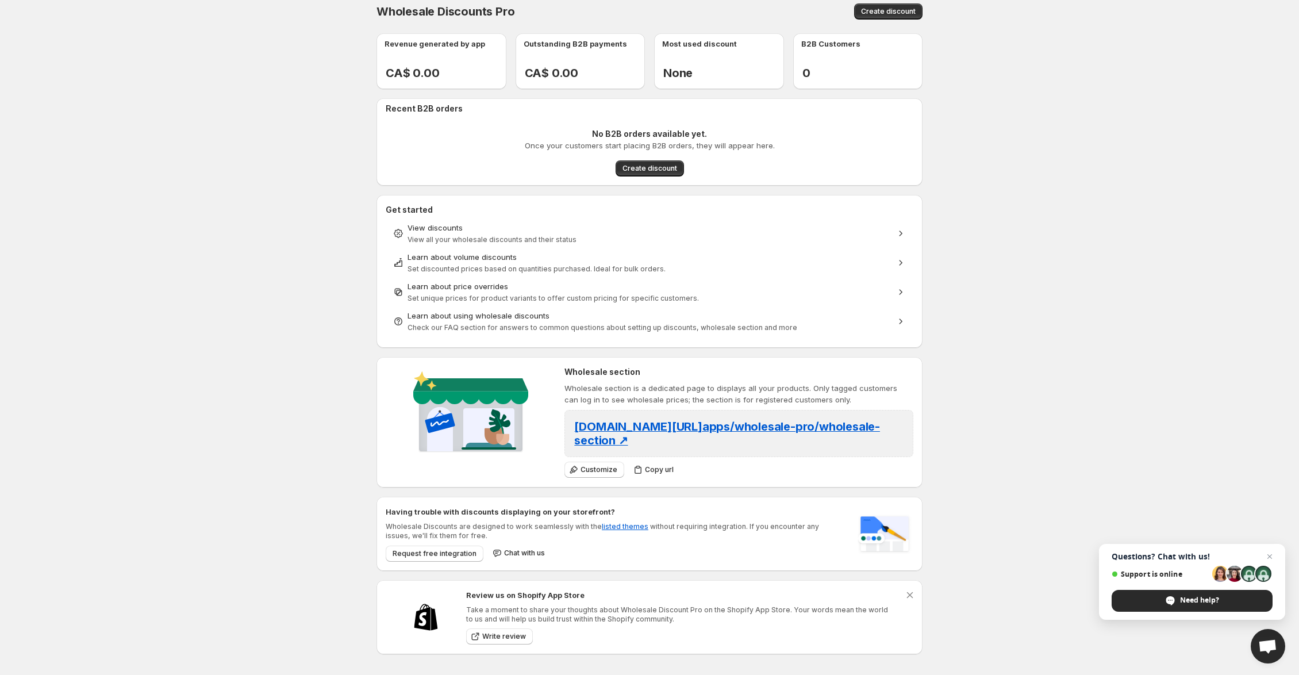
scroll to position [11, 0]
click at [636, 168] on span "Create discount" at bounding box center [650, 168] width 55 height 9
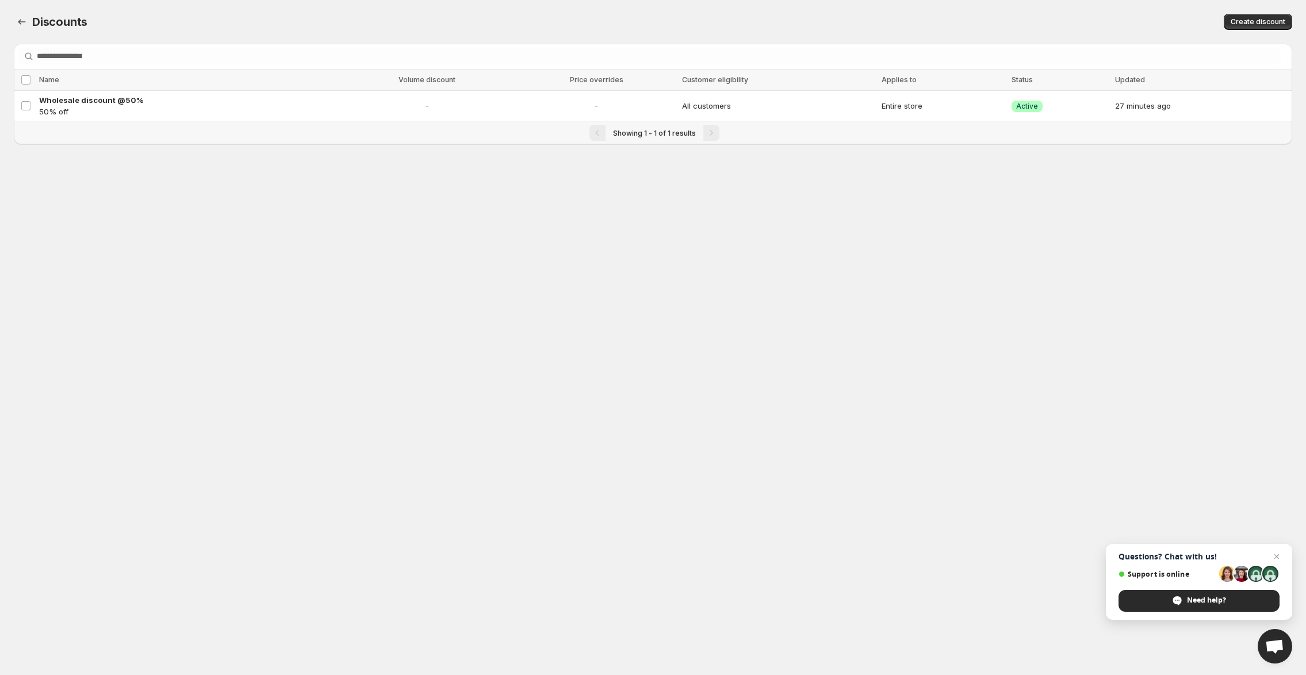
click at [291, 217] on body "Home Discounts B2B Registration Forms Net Terms Account Receivables Manual orde…" at bounding box center [653, 337] width 1306 height 675
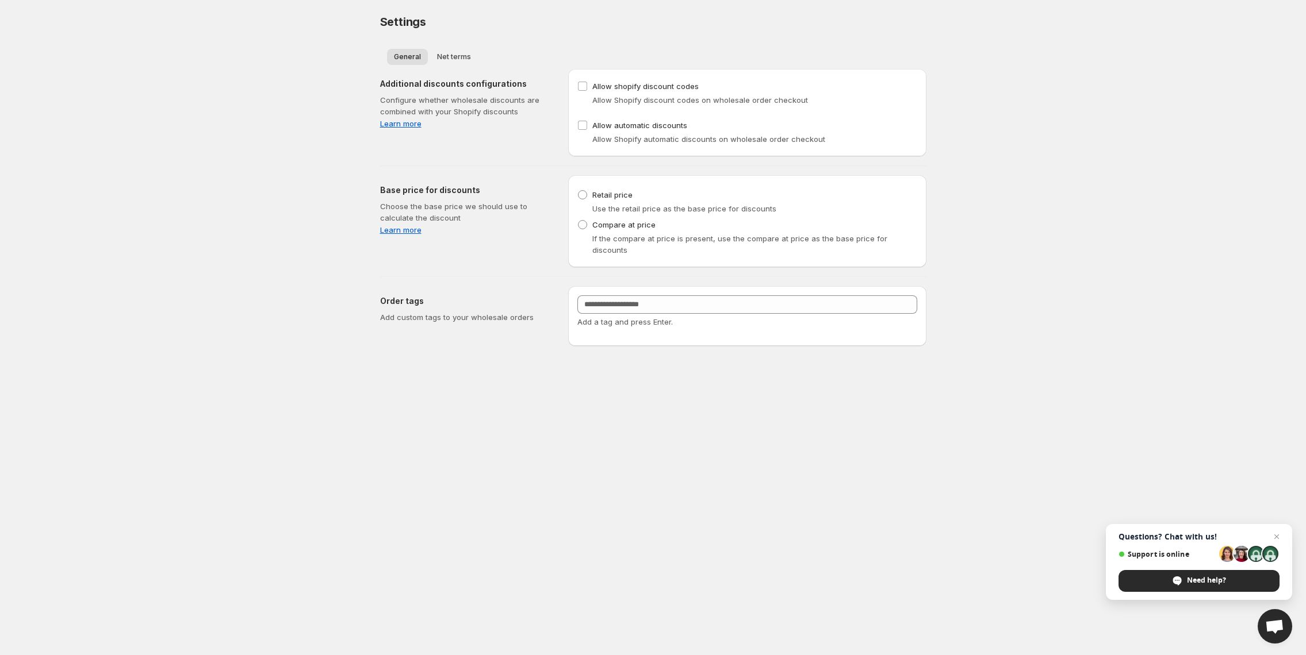
click at [225, 102] on body "Home Discounts B2B Registration Forms Net Terms Account Receivables Manual orde…" at bounding box center [653, 327] width 1306 height 655
click at [279, 71] on body "Home Discounts B2B Registration Forms Net Terms Account Receivables Manual orde…" at bounding box center [653, 327] width 1306 height 655
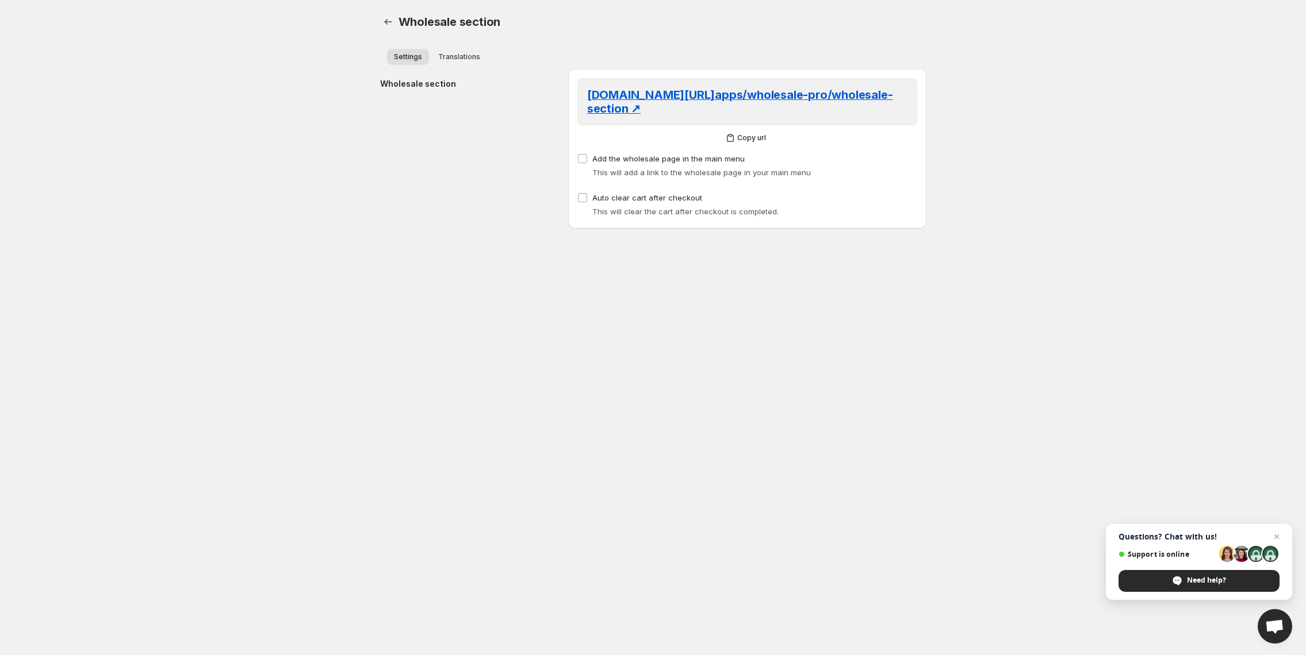
click at [102, 320] on body "Home Discounts B2B Registration Forms Net Terms Account Receivables Manual orde…" at bounding box center [653, 327] width 1306 height 655
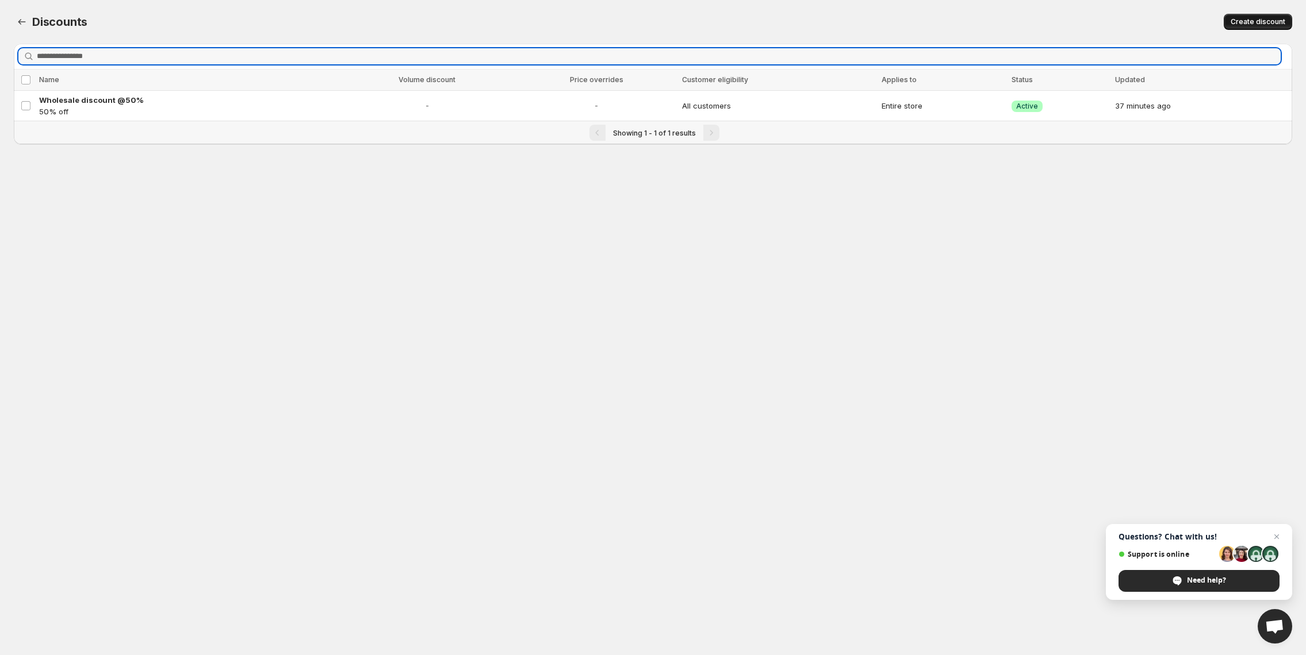
click at [1255, 16] on button "Create discount" at bounding box center [1257, 22] width 68 height 16
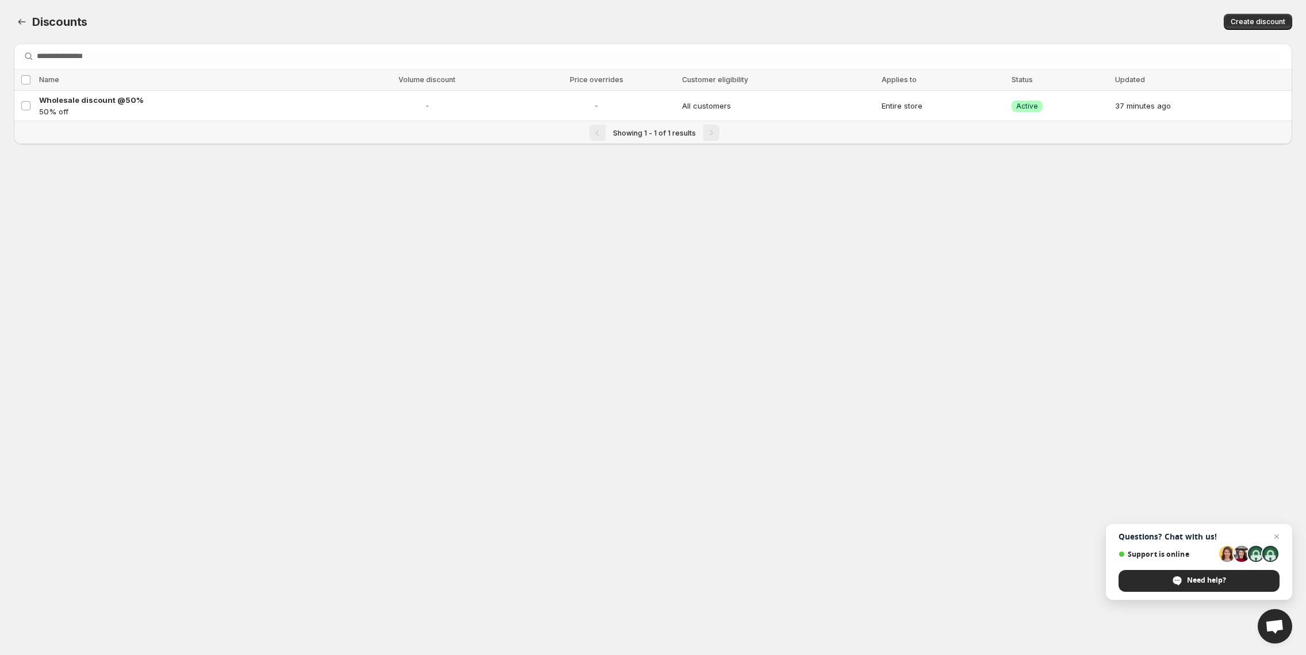
click at [977, 250] on body "Home Discounts B2B Registration Forms Net Terms Account Receivables Manual orde…" at bounding box center [653, 327] width 1306 height 655
click at [119, 102] on span "Wholesale discount @50%" at bounding box center [91, 99] width 105 height 9
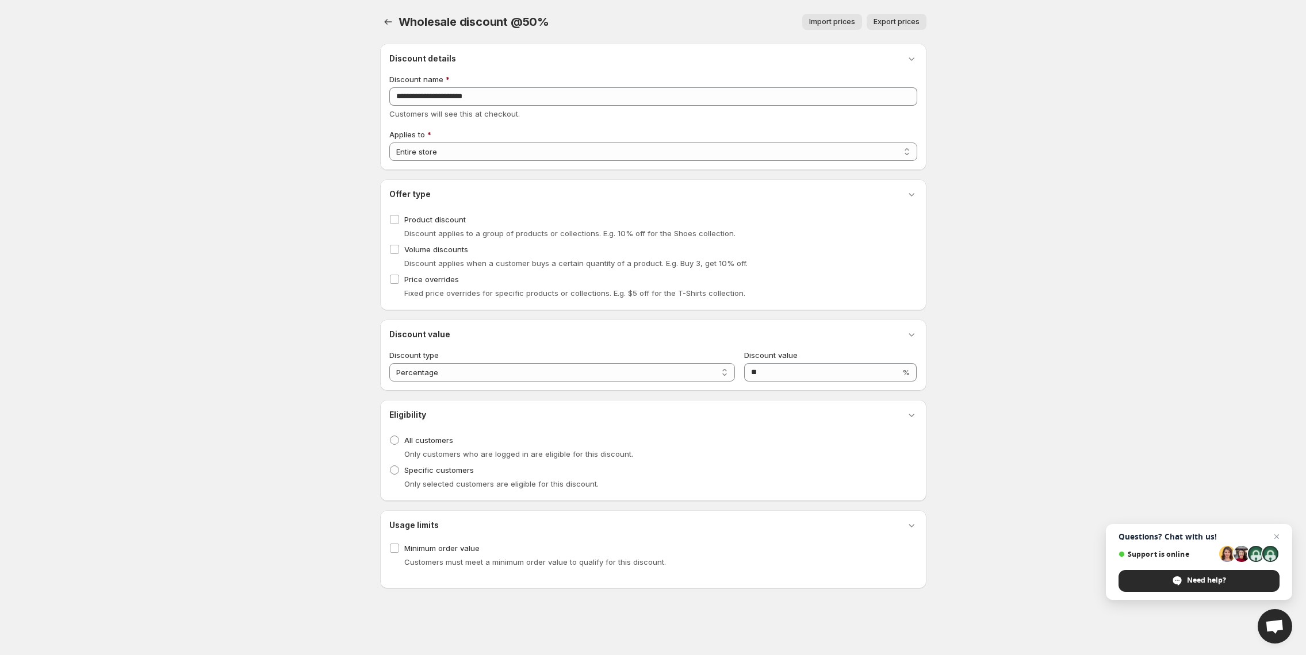
click at [189, 227] on body "Home Discounts B2B Registration Forms Net Terms Account Receivables Manual orde…" at bounding box center [653, 327] width 1306 height 655
click at [274, 265] on body "Home Discounts B2B Registration Forms Net Terms Account Receivables Manual orde…" at bounding box center [653, 327] width 1306 height 655
click at [277, 262] on body "Home Discounts B2B Registration Forms Net Terms Account Receivables Manual orde…" at bounding box center [653, 327] width 1306 height 655
click at [307, 146] on body "Home Discounts B2B Registration Forms Net Terms Account Receivables Manual orde…" at bounding box center [653, 327] width 1306 height 655
click at [435, 146] on select "**********" at bounding box center [653, 152] width 528 height 18
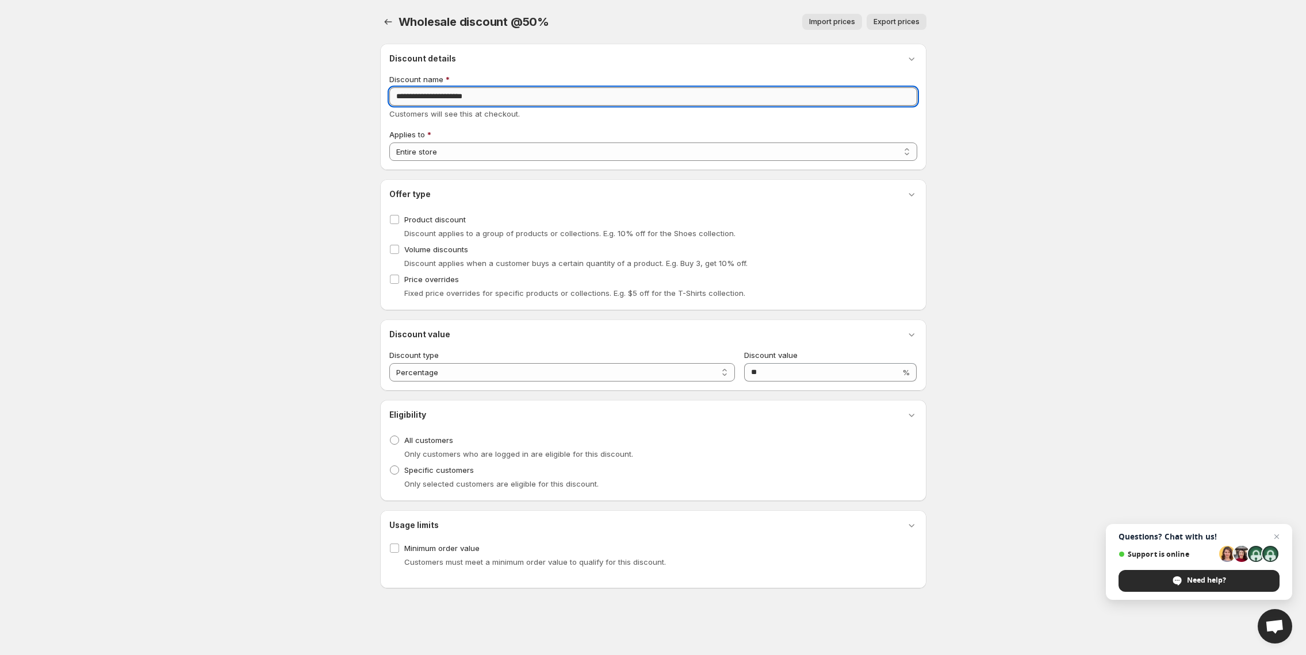
click at [485, 94] on input "**********" at bounding box center [653, 96] width 528 height 18
click at [327, 124] on body "Home Discounts B2B Registration Forms Net Terms Account Receivables Manual orde…" at bounding box center [653, 327] width 1306 height 655
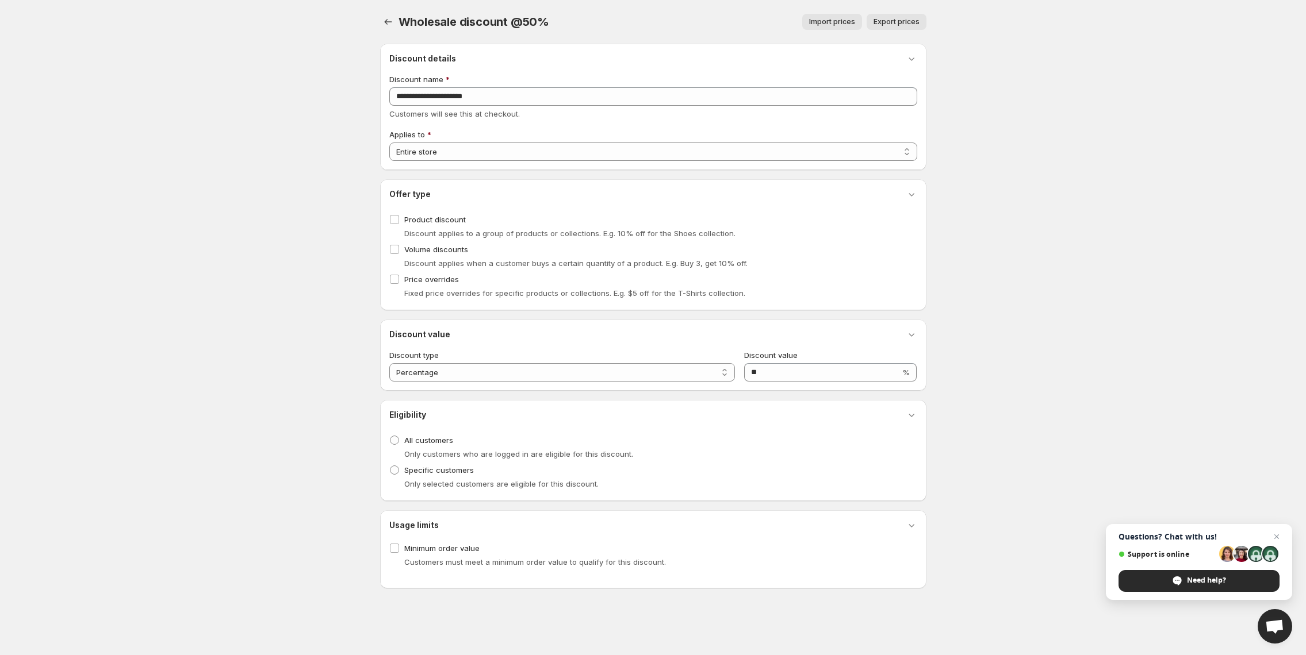
click at [327, 142] on body "Home Discounts B2B Registration Forms Net Terms Account Receivables Manual orde…" at bounding box center [653, 327] width 1306 height 655
click at [302, 163] on body "Home Discounts B2B Registration Forms Net Terms Account Receivables Manual orde…" at bounding box center [653, 327] width 1306 height 655
click at [271, 121] on body "Home Discounts B2B Registration Forms Net Terms Account Receivables Manual orde…" at bounding box center [653, 327] width 1306 height 655
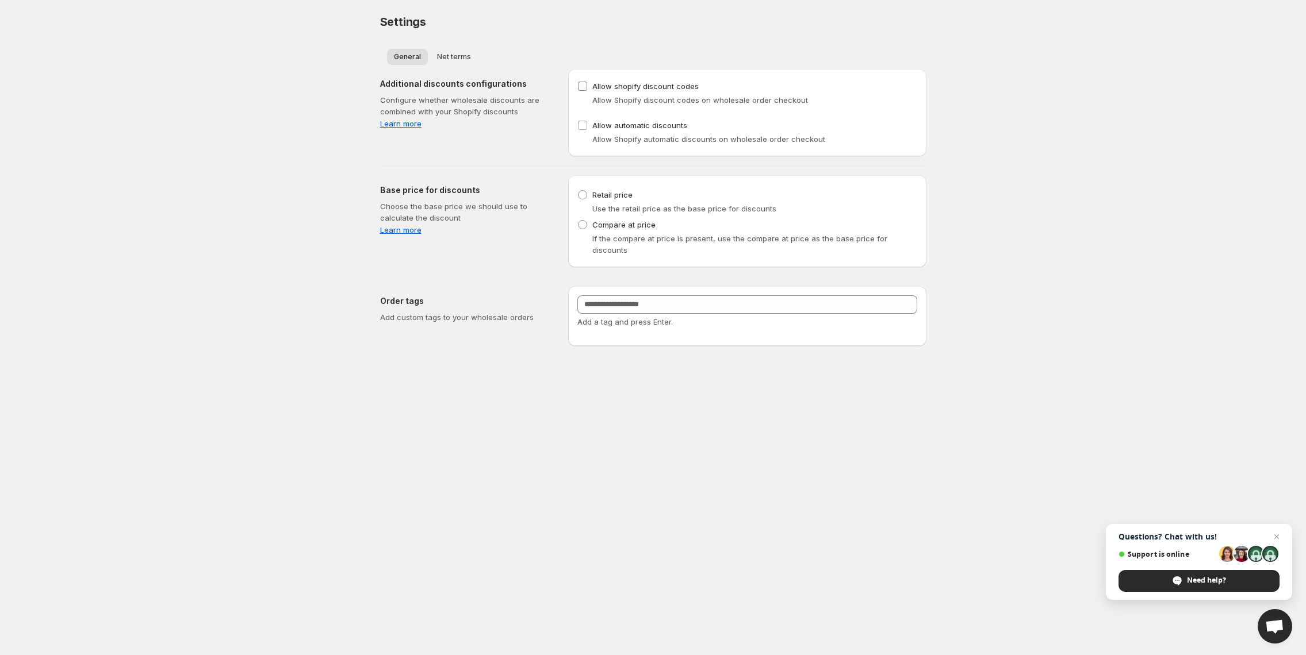
click at [613, 87] on span "Allow shopify discount codes" at bounding box center [645, 86] width 106 height 9
click at [411, 123] on link "Learn more" at bounding box center [465, 123] width 170 height 11
click at [294, 205] on body "Home Discounts B2B Registration Forms Net Terms Account Receivables Manual orde…" at bounding box center [653, 327] width 1306 height 655
click at [274, 201] on body "Home Discounts B2B Registration Forms Net Terms Account Receivables Manual orde…" at bounding box center [653, 327] width 1306 height 655
click at [256, 129] on body "Home Discounts B2B Registration Forms Net Terms Account Receivables Manual orde…" at bounding box center [653, 327] width 1306 height 655
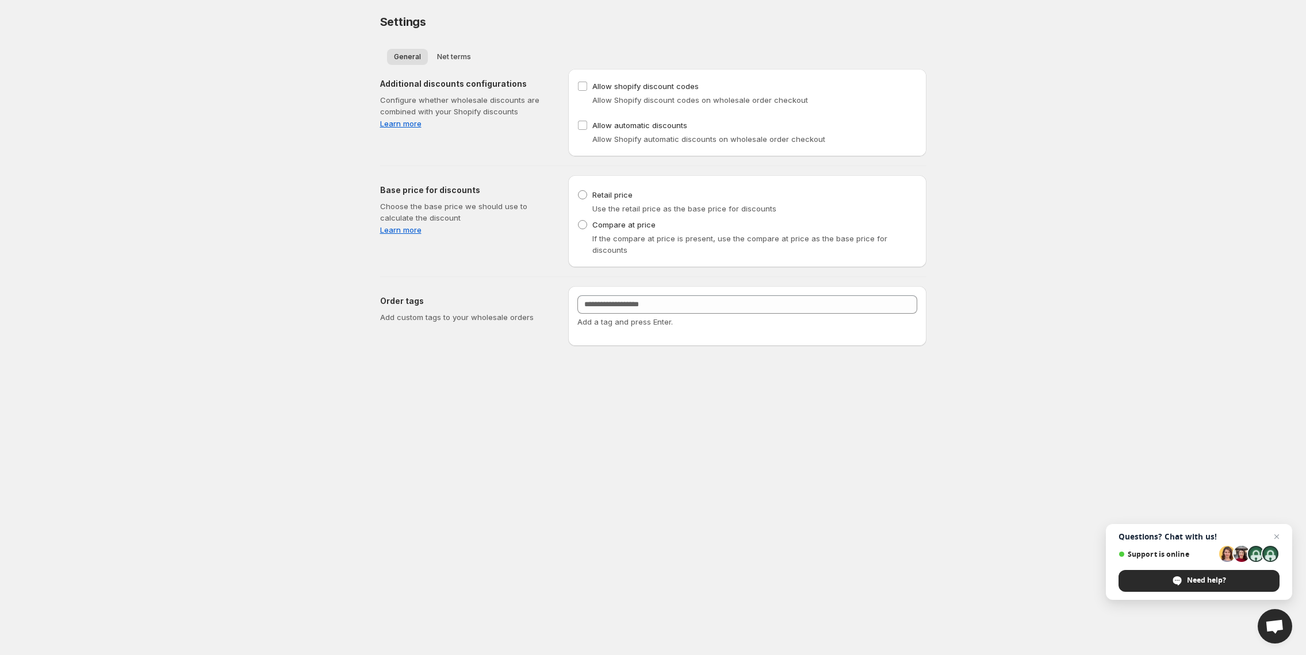
click at [156, 240] on body "Home Discounts B2B Registration Forms Net Terms Account Receivables Manual orde…" at bounding box center [653, 327] width 1306 height 655
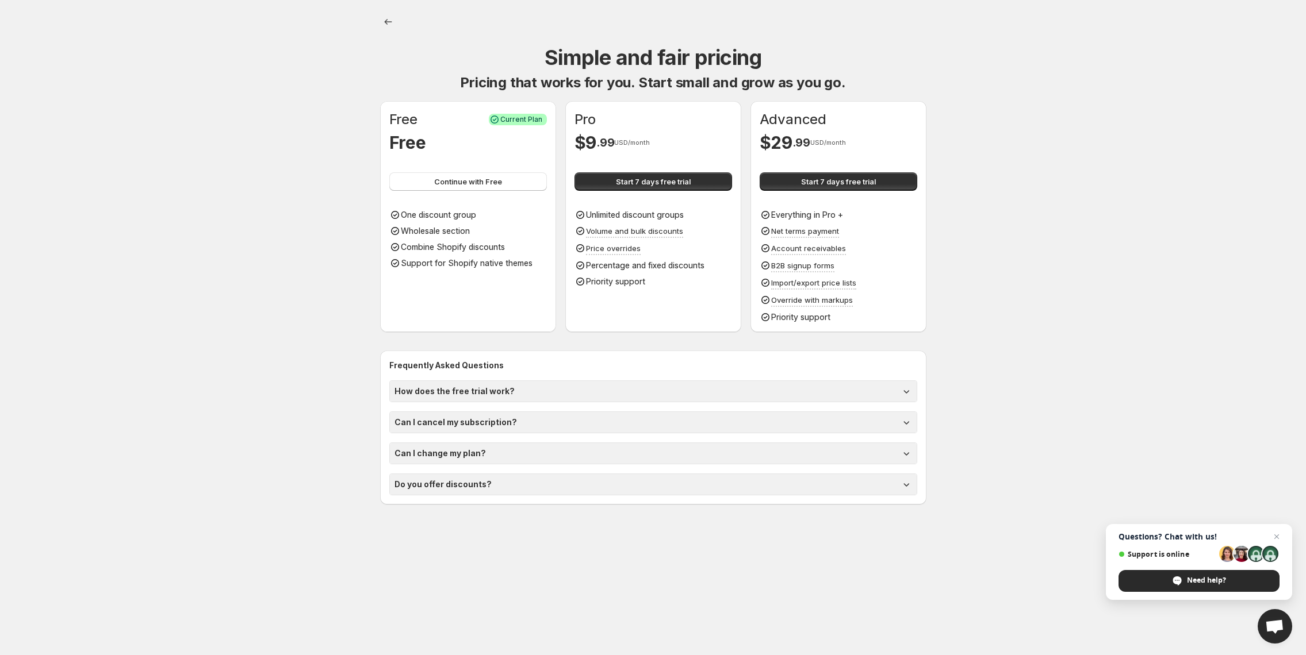
click at [351, 300] on body "Home Discounts B2B Registration Forms Net Terms Account Receivables Manual orde…" at bounding box center [653, 327] width 1306 height 655
click at [273, 115] on body "Home Discounts B2B Registration Forms Net Terms Account Receivables Manual orde…" at bounding box center [653, 327] width 1306 height 655
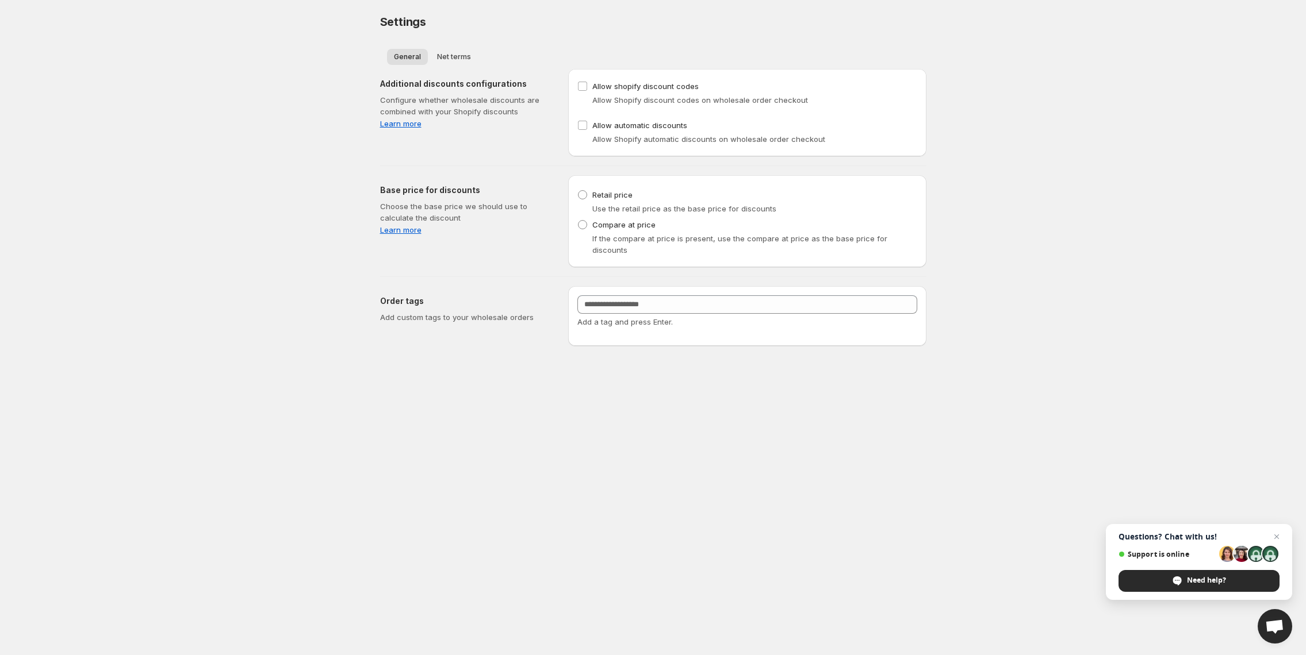
click at [1041, 120] on body "Home Discounts B2B Registration Forms Net Terms Account Receivables Manual orde…" at bounding box center [653, 327] width 1306 height 655
click at [1030, 192] on body "Home Discounts B2B Registration Forms Net Terms Account Receivables Manual orde…" at bounding box center [653, 327] width 1306 height 655
click at [452, 56] on span "Net terms" at bounding box center [454, 56] width 34 height 9
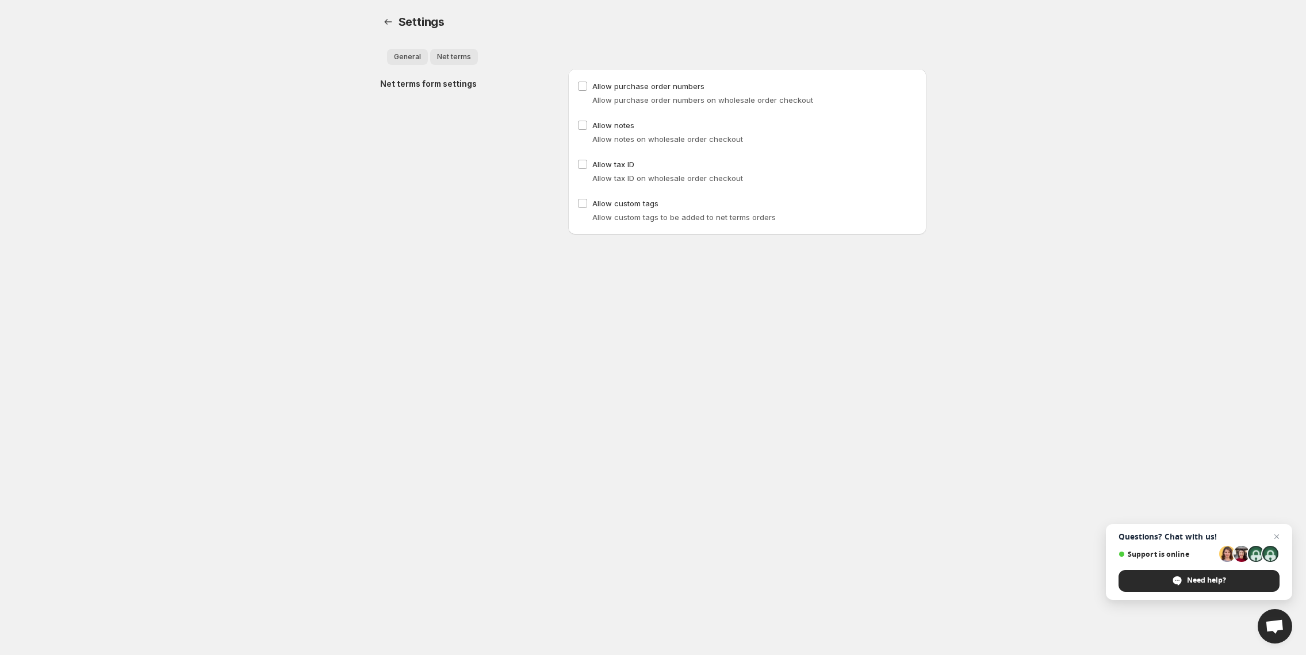
click at [409, 55] on span "General" at bounding box center [407, 56] width 27 height 9
click at [401, 55] on span "General" at bounding box center [407, 56] width 27 height 9
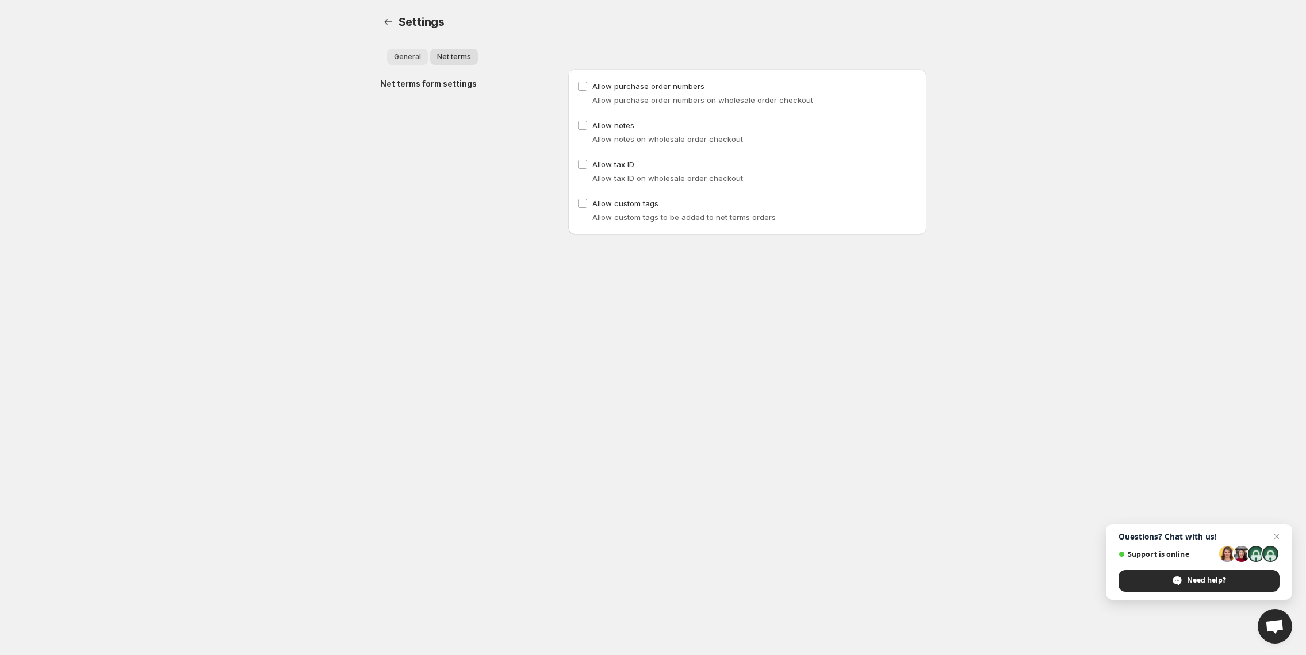
click at [439, 56] on span "Net terms" at bounding box center [454, 56] width 34 height 9
click at [406, 53] on span "General" at bounding box center [407, 56] width 27 height 9
click at [398, 17] on span "Settings" at bounding box center [421, 22] width 46 height 14
click at [387, 22] on icon "Back to settings" at bounding box center [387, 21] width 11 height 11
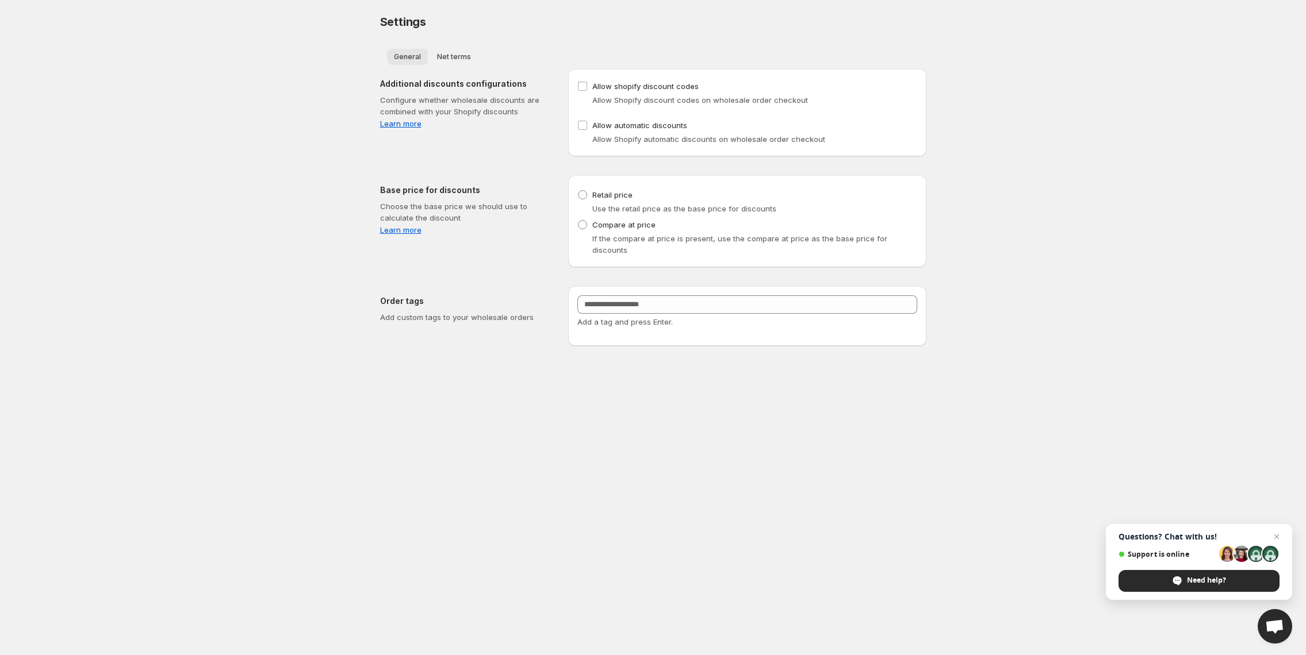
click at [396, 53] on span "General" at bounding box center [407, 56] width 27 height 9
click at [593, 41] on div "Settings. This page is ready Settings" at bounding box center [653, 22] width 546 height 44
click at [1071, 39] on body "Home Discounts B2B Registration Forms Net Terms Account Receivables Manual orde…" at bounding box center [653, 327] width 1306 height 655
click at [329, 71] on body "Home Discounts B2B Registration Forms Net Terms Account Receivables Manual orde…" at bounding box center [653, 327] width 1306 height 655
drag, startPoint x: 704, startPoint y: 88, endPoint x: 594, endPoint y: 85, distance: 109.9
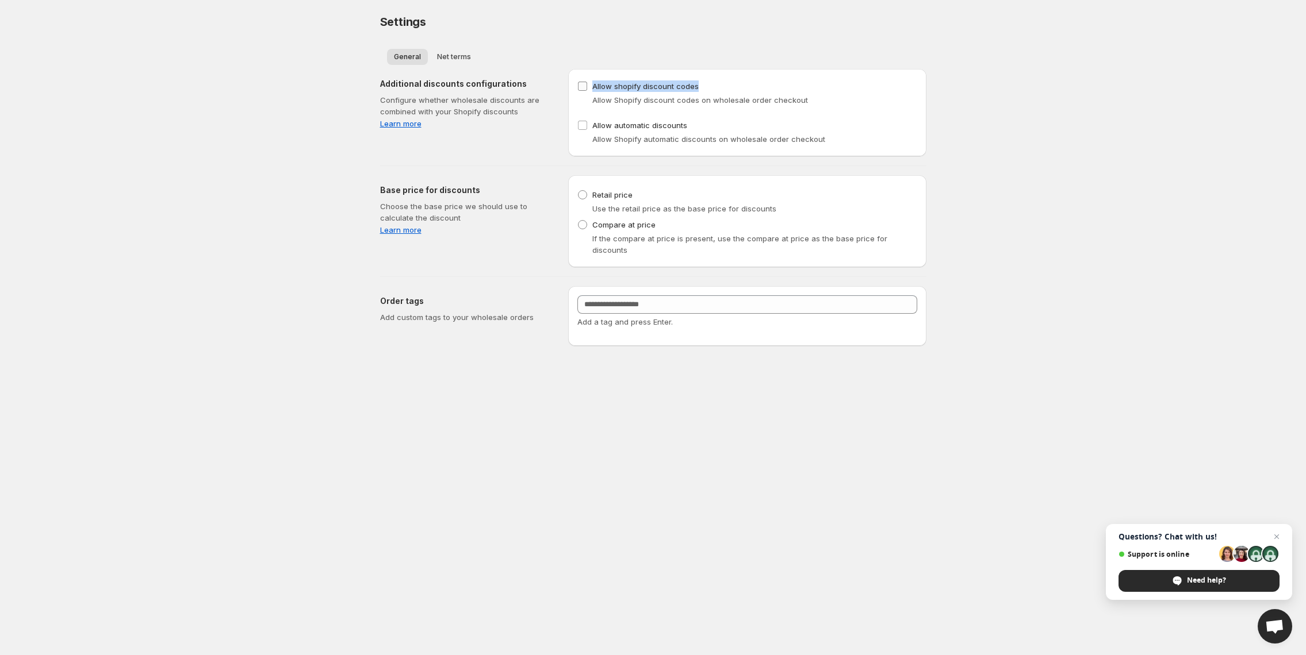
click at [594, 85] on div "Allow shopify discount codes Allow Shopify discount codes on wholesale order ch…" at bounding box center [747, 92] width 340 height 28
copy span "Allow shopify discount codes"
click at [175, 144] on body "Home Discounts B2B Registration Forms Net Terms Account Receivables Manual orde…" at bounding box center [653, 327] width 1306 height 655
click at [398, 124] on link "Learn more" at bounding box center [465, 123] width 170 height 11
drag, startPoint x: 596, startPoint y: 98, endPoint x: 815, endPoint y: 97, distance: 219.1
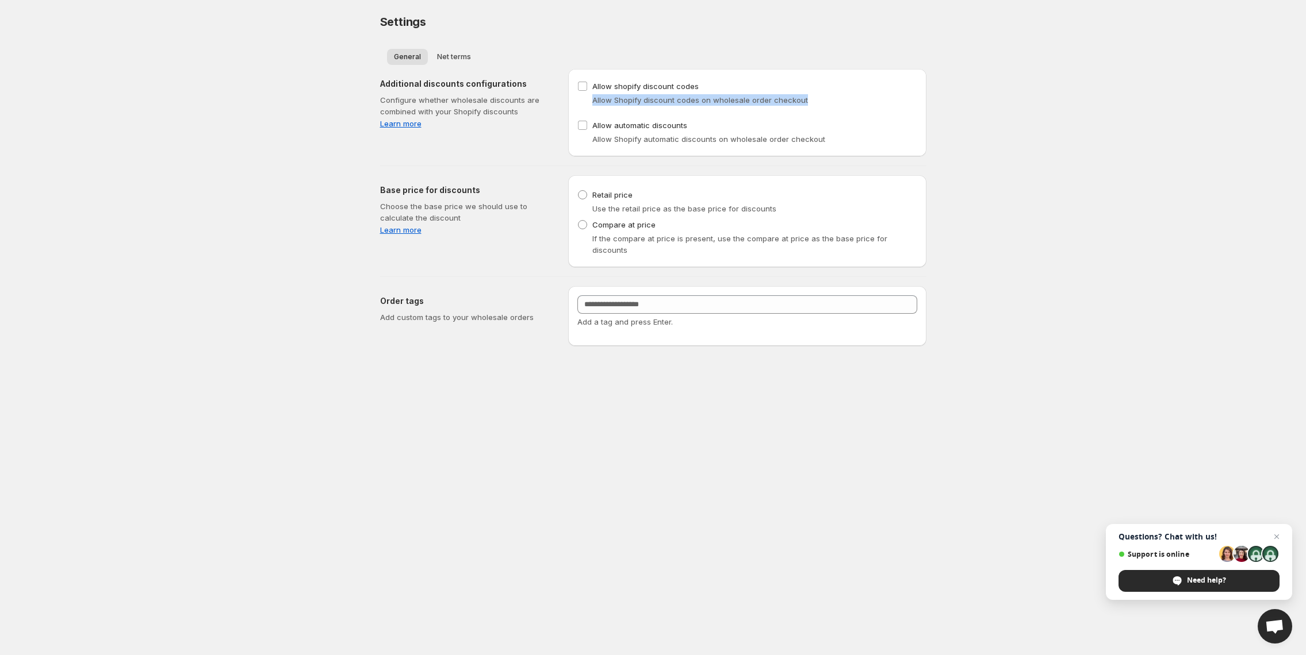
click at [815, 97] on div "Allow Shopify discount codes on wholesale order checkout" at bounding box center [754, 99] width 325 height 11
copy span "Allow Shopify discount codes on wholesale order checkout"
click at [635, 46] on div "General Net terms More views General Net terms More views" at bounding box center [653, 56] width 546 height 25
click at [751, 39] on div "Settings. This page is ready Settings" at bounding box center [653, 22] width 546 height 44
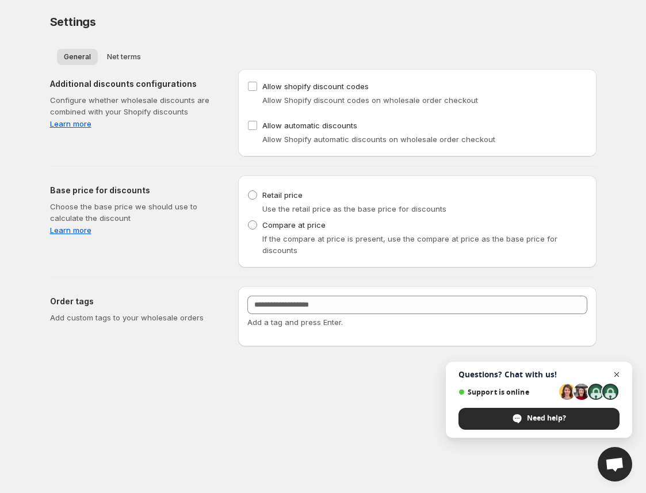
click at [619, 370] on span "Open chat" at bounding box center [616, 374] width 14 height 14
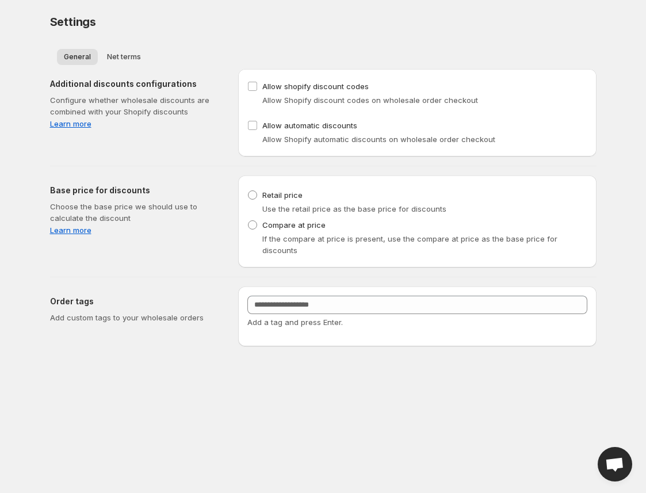
click at [547, 47] on div "General Net terms More views General Net terms More views" at bounding box center [323, 56] width 546 height 25
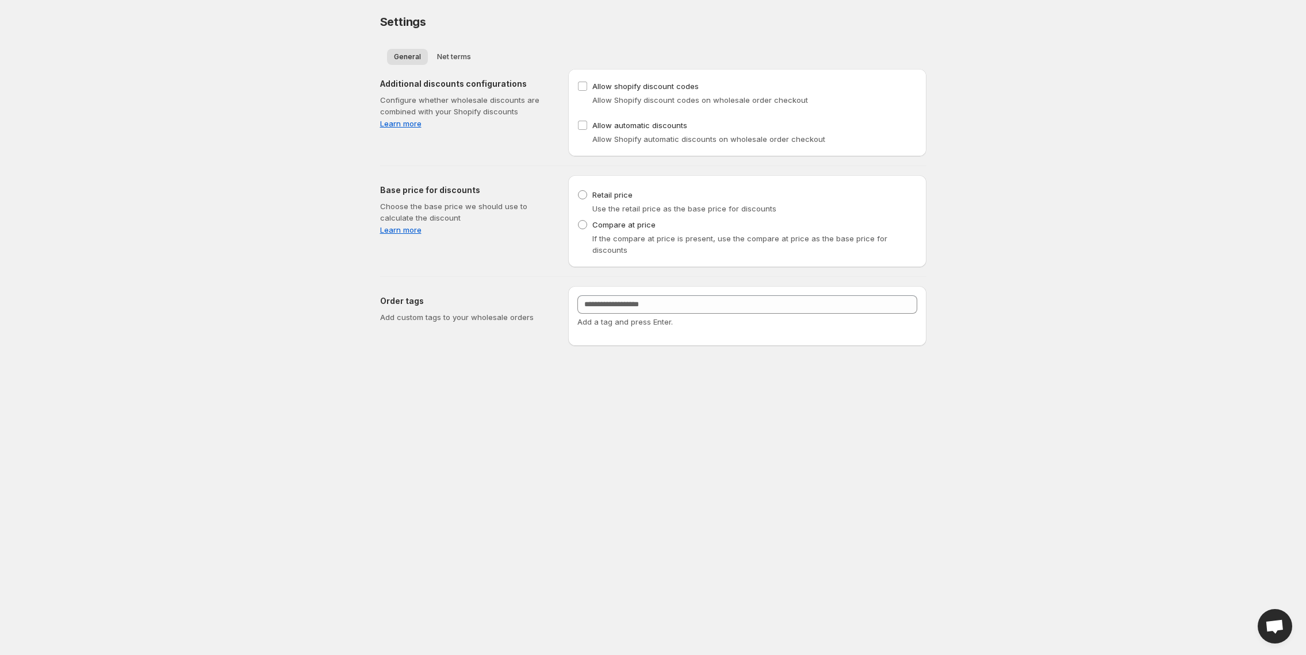
drag, startPoint x: 250, startPoint y: 39, endPoint x: 316, endPoint y: 3, distance: 75.4
click at [251, 38] on body "Home Discounts B2B Registration Forms Net Terms Account Receivables Manual orde…" at bounding box center [653, 327] width 1306 height 655
click at [141, 103] on body "Home Discounts B2B Registration Forms Net Terms Account Receivables Manual orde…" at bounding box center [653, 327] width 1306 height 655
